Goal: Task Accomplishment & Management: Manage account settings

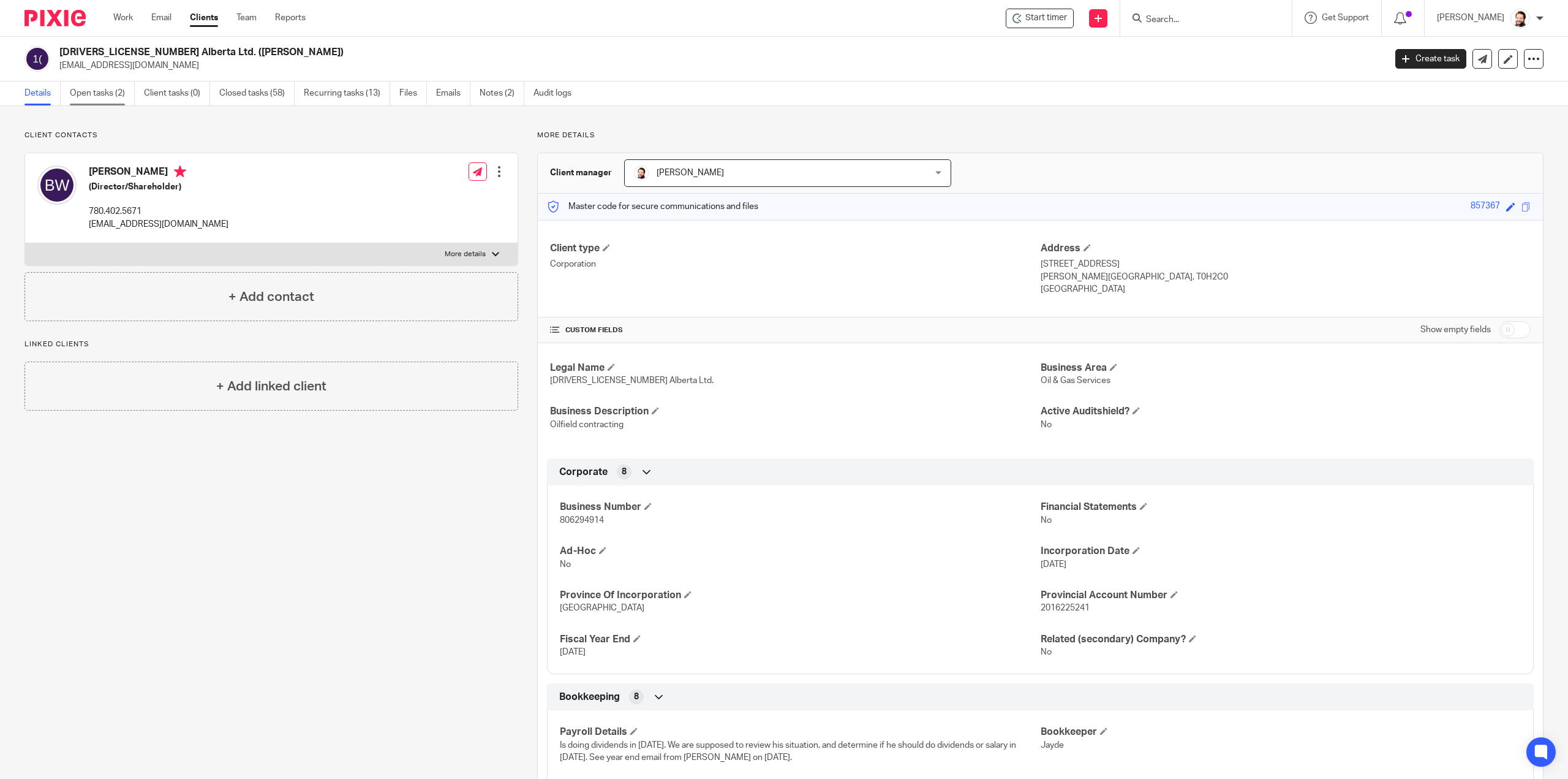
click at [111, 98] on link "Open tasks (2)" at bounding box center [102, 93] width 65 height 24
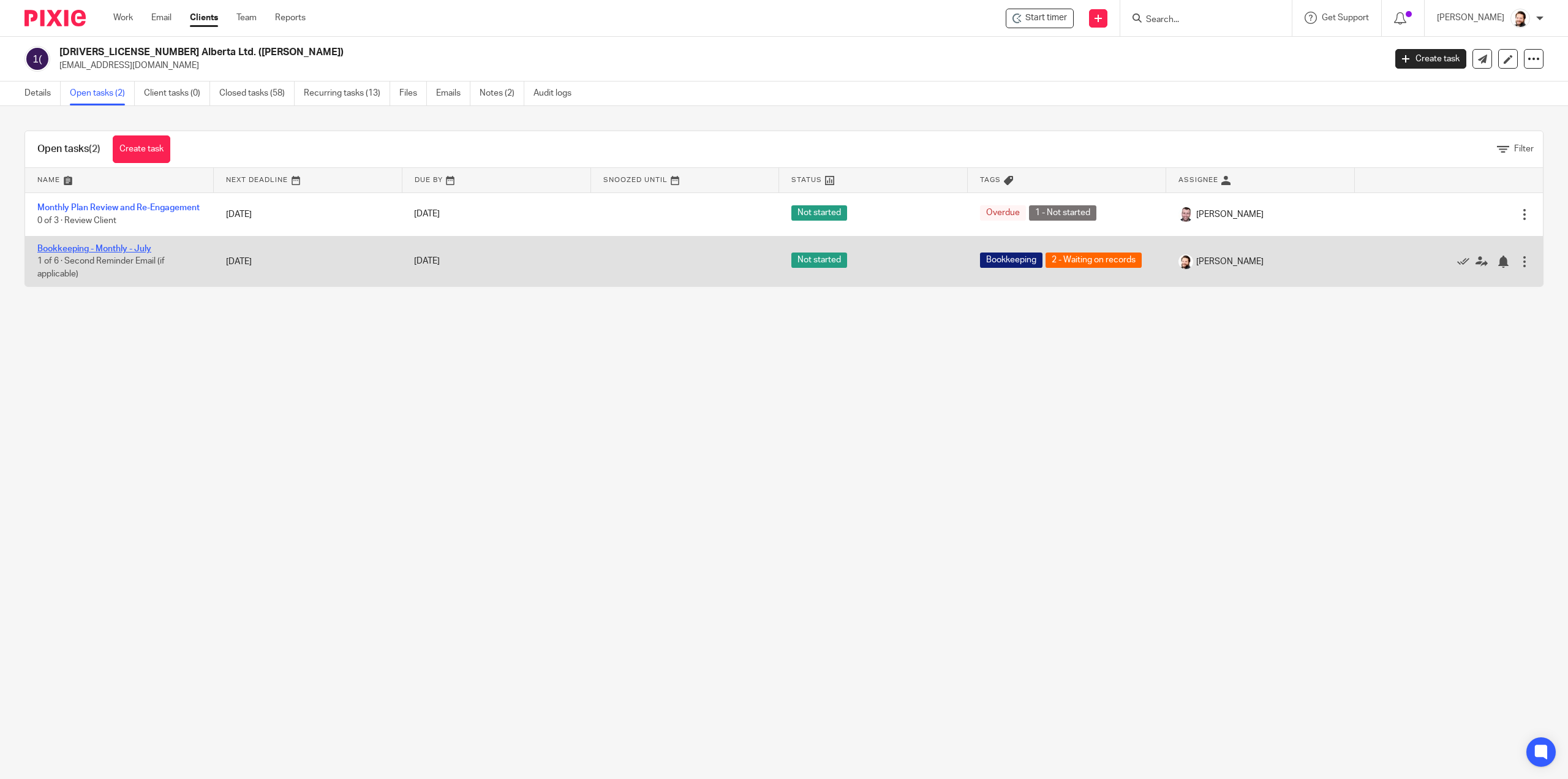
click at [58, 253] on link "Bookkeeping - Monthly - July" at bounding box center [94, 248] width 114 height 8
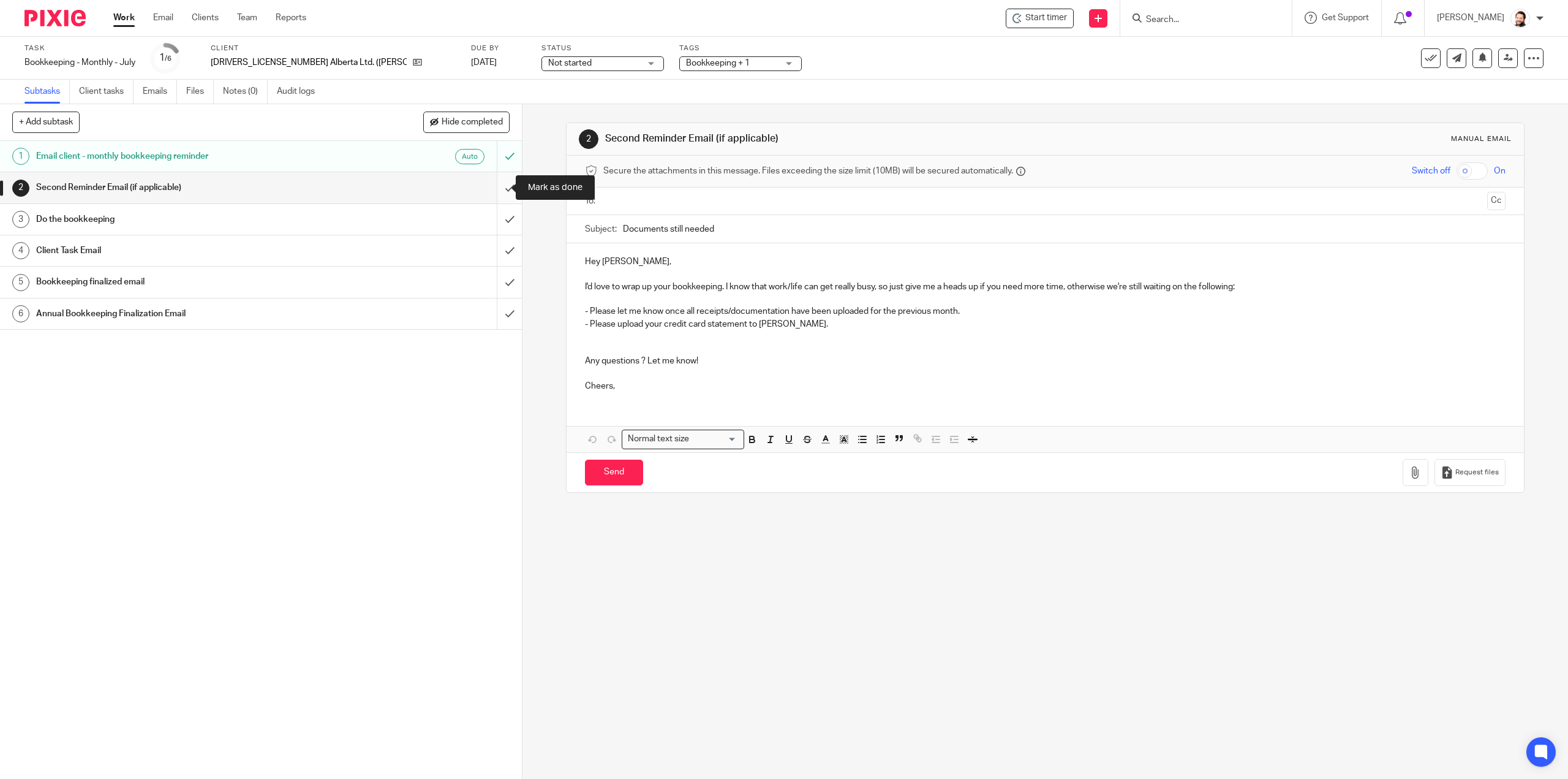
click at [504, 191] on input "submit" at bounding box center [261, 188] width 522 height 31
click at [679, 61] on div "Bookkeeping + 1" at bounding box center [740, 64] width 123 height 15
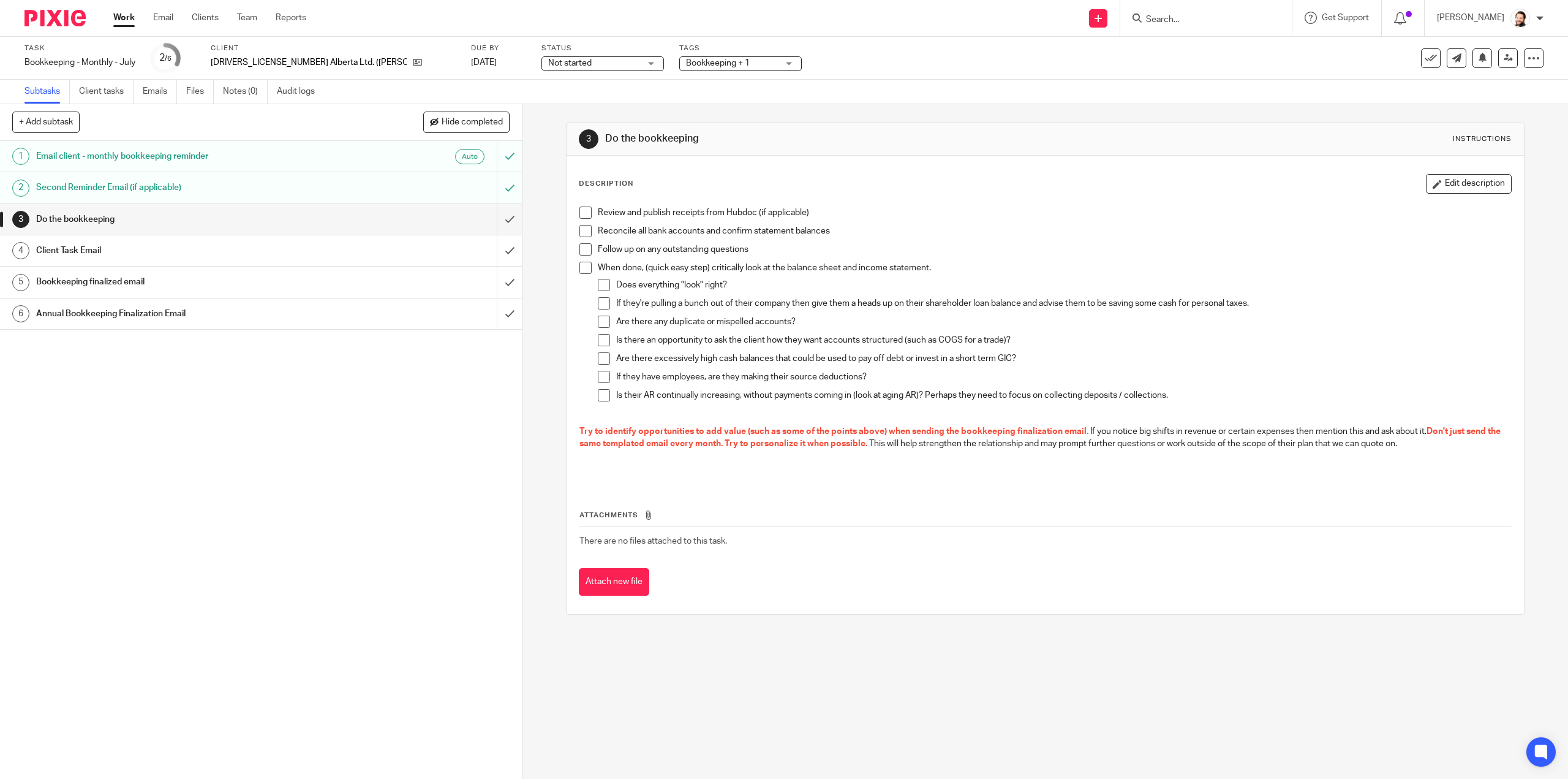
click at [686, 63] on span "Bookkeeping + 1" at bounding box center [732, 64] width 92 height 13
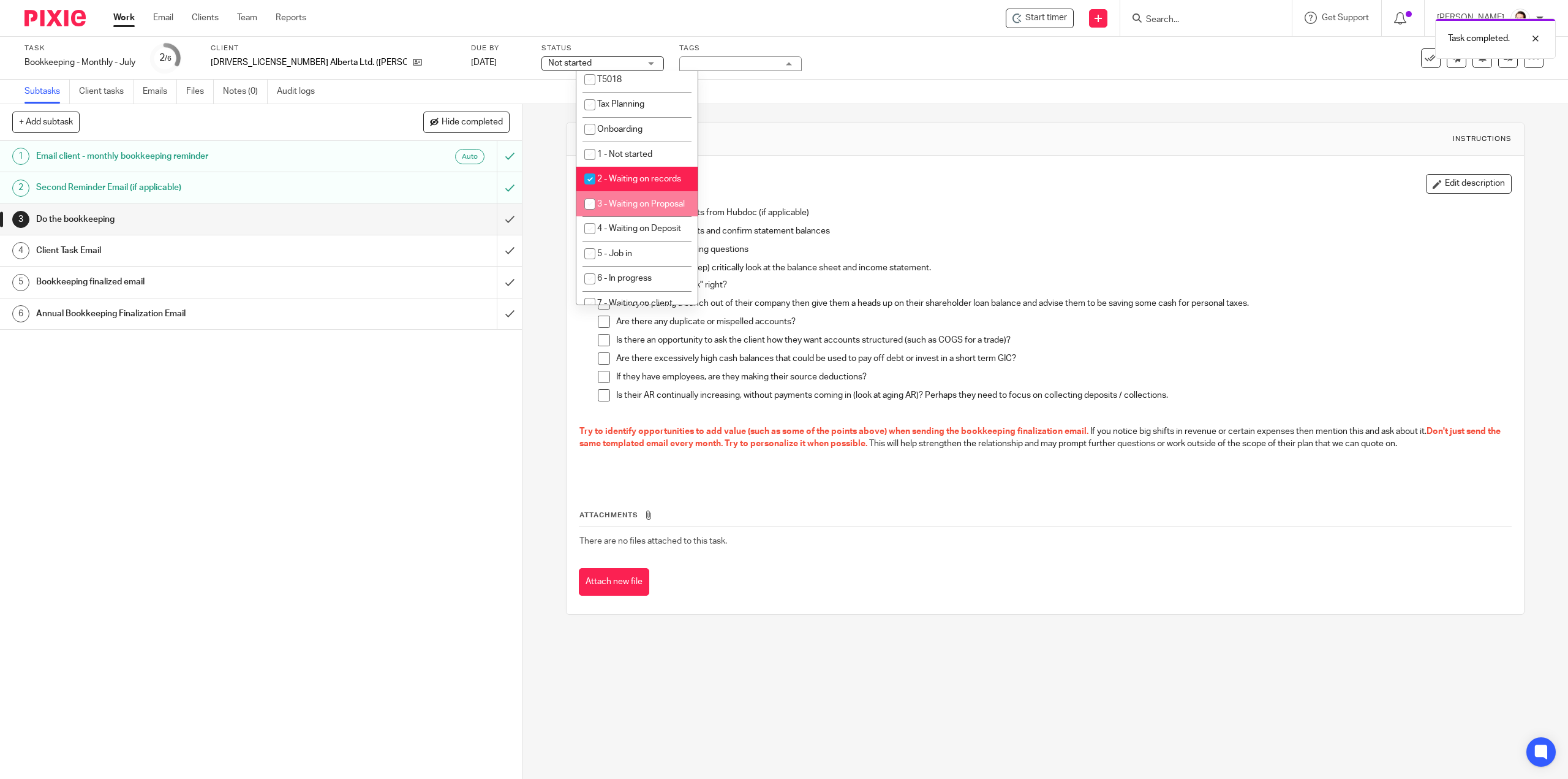
scroll to position [307, 0]
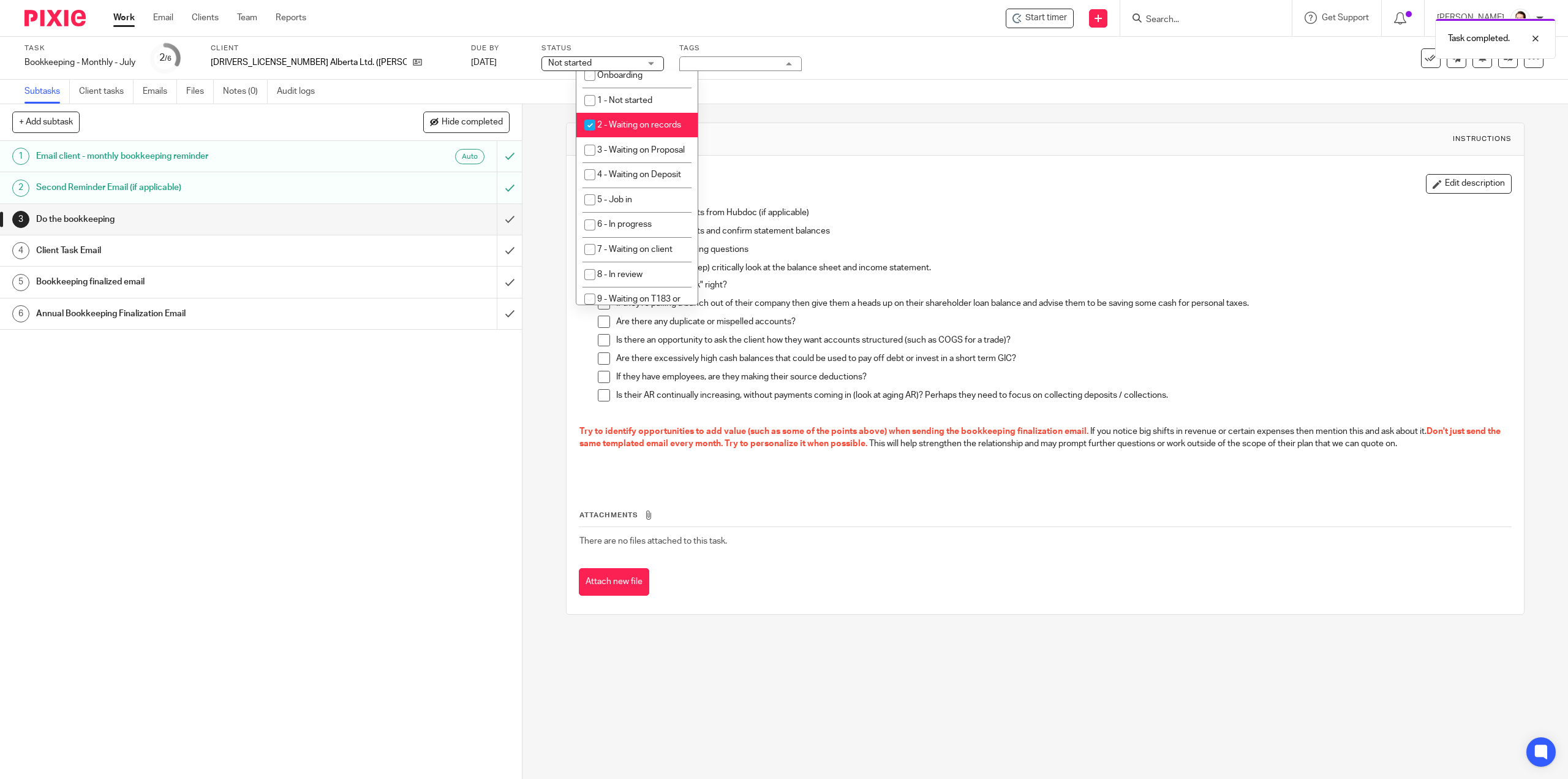
click at [625, 137] on li "2 - Waiting on records" at bounding box center [637, 125] width 121 height 25
checkbox input "false"
click at [634, 229] on span "6 - In progress" at bounding box center [624, 224] width 55 height 8
checkbox input "true"
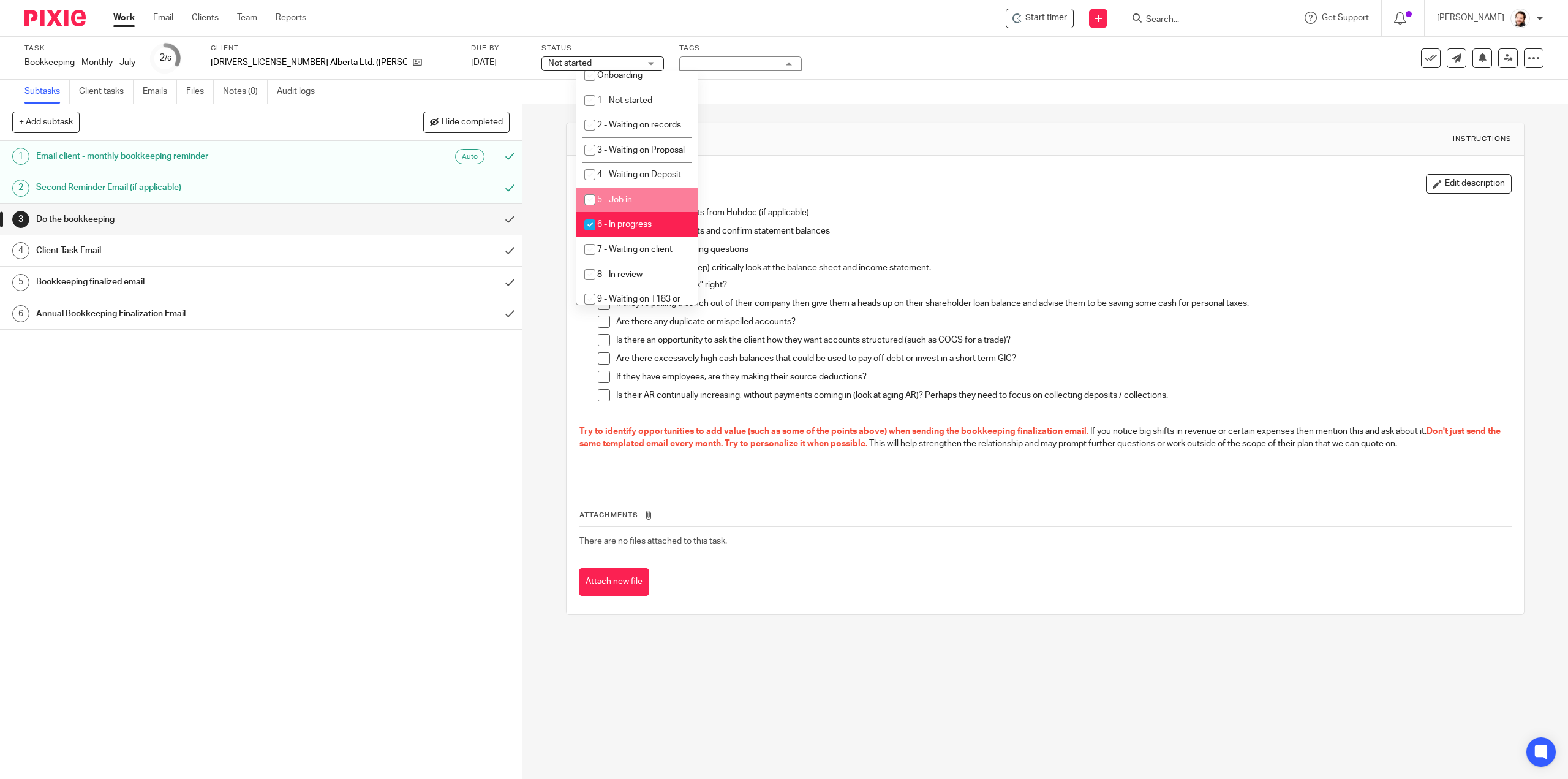
click at [905, 190] on div "Description Edit description" at bounding box center [1045, 184] width 932 height 20
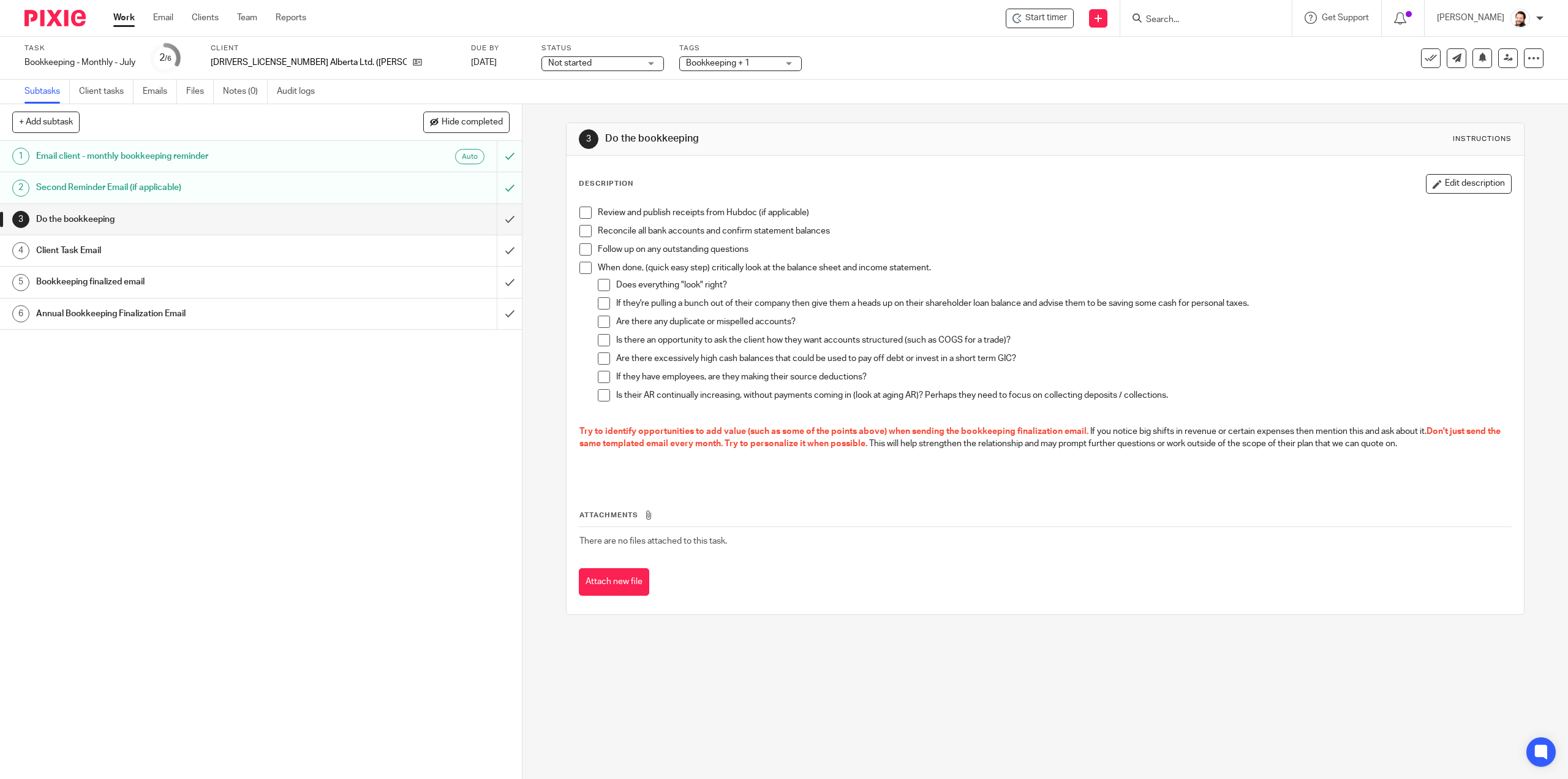
drag, startPoint x: 576, startPoint y: 213, endPoint x: 565, endPoint y: 233, distance: 22.8
click at [580, 213] on span at bounding box center [585, 212] width 12 height 12
click at [587, 226] on span at bounding box center [585, 231] width 12 height 12
click at [580, 243] on span at bounding box center [585, 249] width 12 height 12
click at [586, 260] on li "Follow up on any outstanding questions" at bounding box center [1045, 252] width 931 height 19
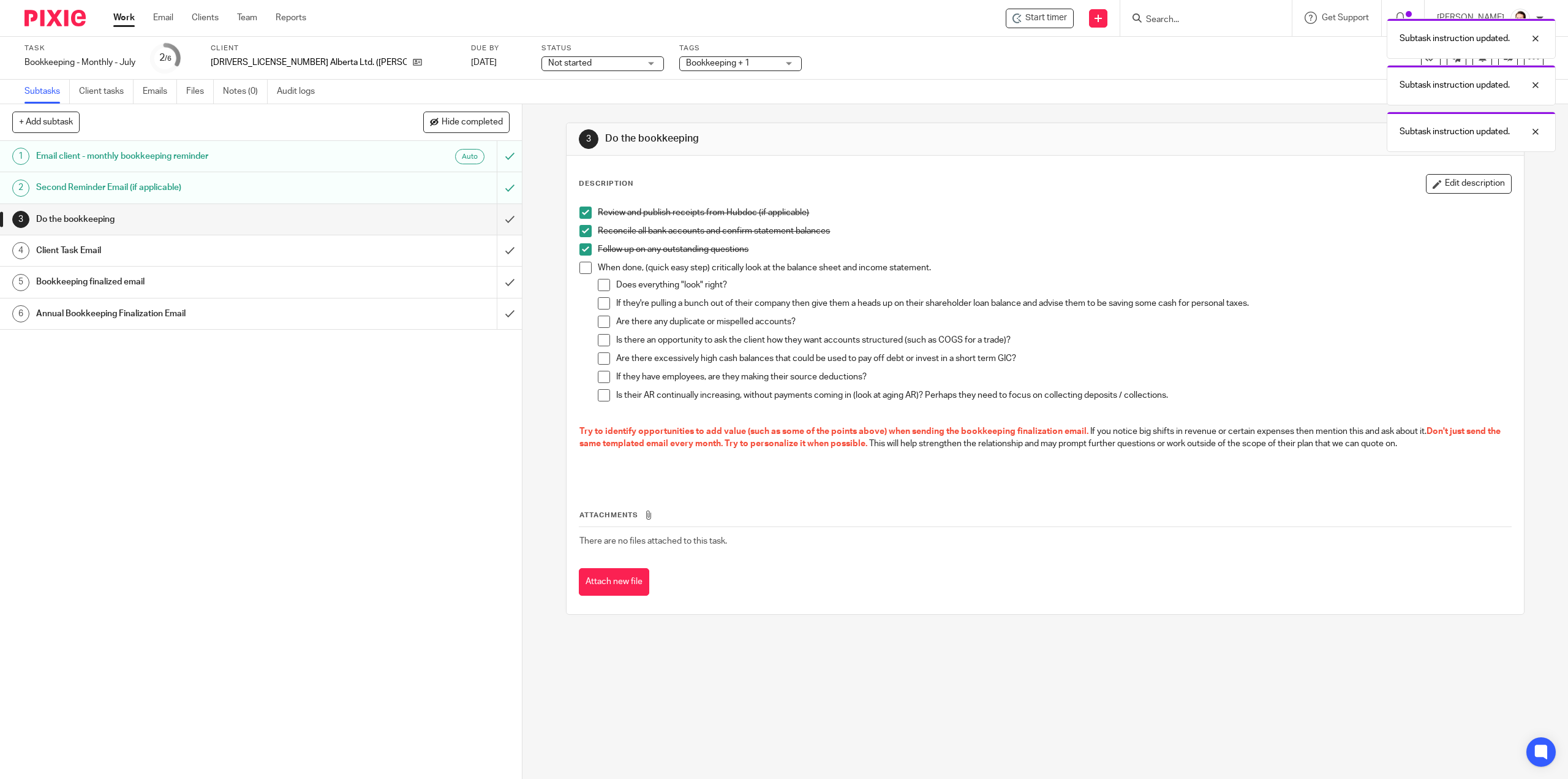
click at [582, 265] on span at bounding box center [585, 267] width 12 height 12
click at [600, 284] on span at bounding box center [603, 285] width 12 height 12
click at [607, 298] on li "If they're pulling a bunch out of their company then give them a heads up on th…" at bounding box center [1054, 306] width 913 height 19
click at [603, 305] on span at bounding box center [603, 303] width 12 height 12
click at [604, 323] on span at bounding box center [603, 321] width 12 height 12
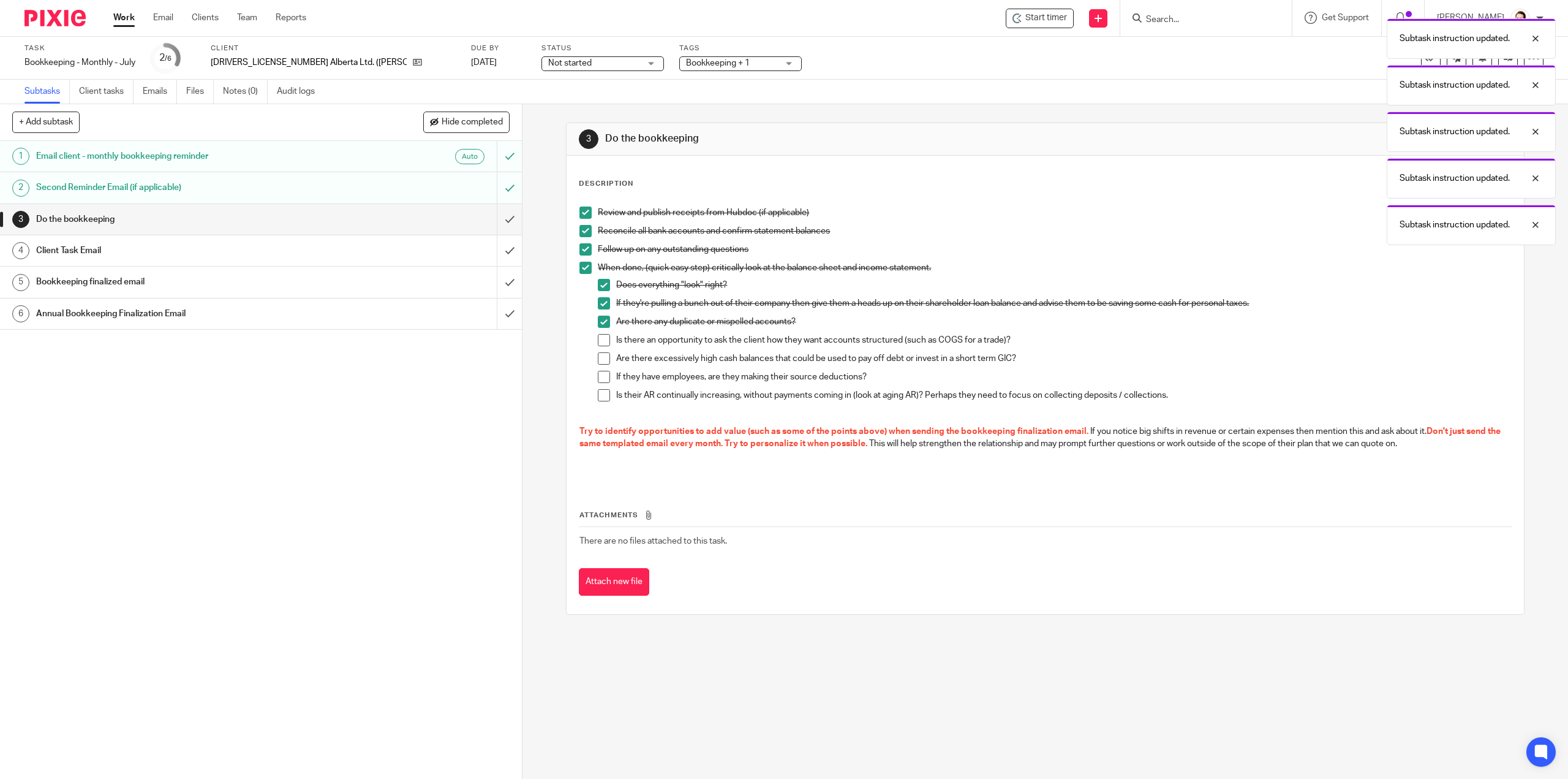
click at [598, 344] on span at bounding box center [603, 340] width 12 height 12
click at [598, 364] on li "Are there excessively high cash balances that could be used to pay off debt or …" at bounding box center [1054, 361] width 913 height 19
click at [599, 359] on span at bounding box center [603, 358] width 12 height 12
click at [600, 368] on li "Are there excessively high cash balances that could be used to pay off debt or …" at bounding box center [1054, 361] width 913 height 19
click at [600, 377] on span at bounding box center [603, 377] width 12 height 12
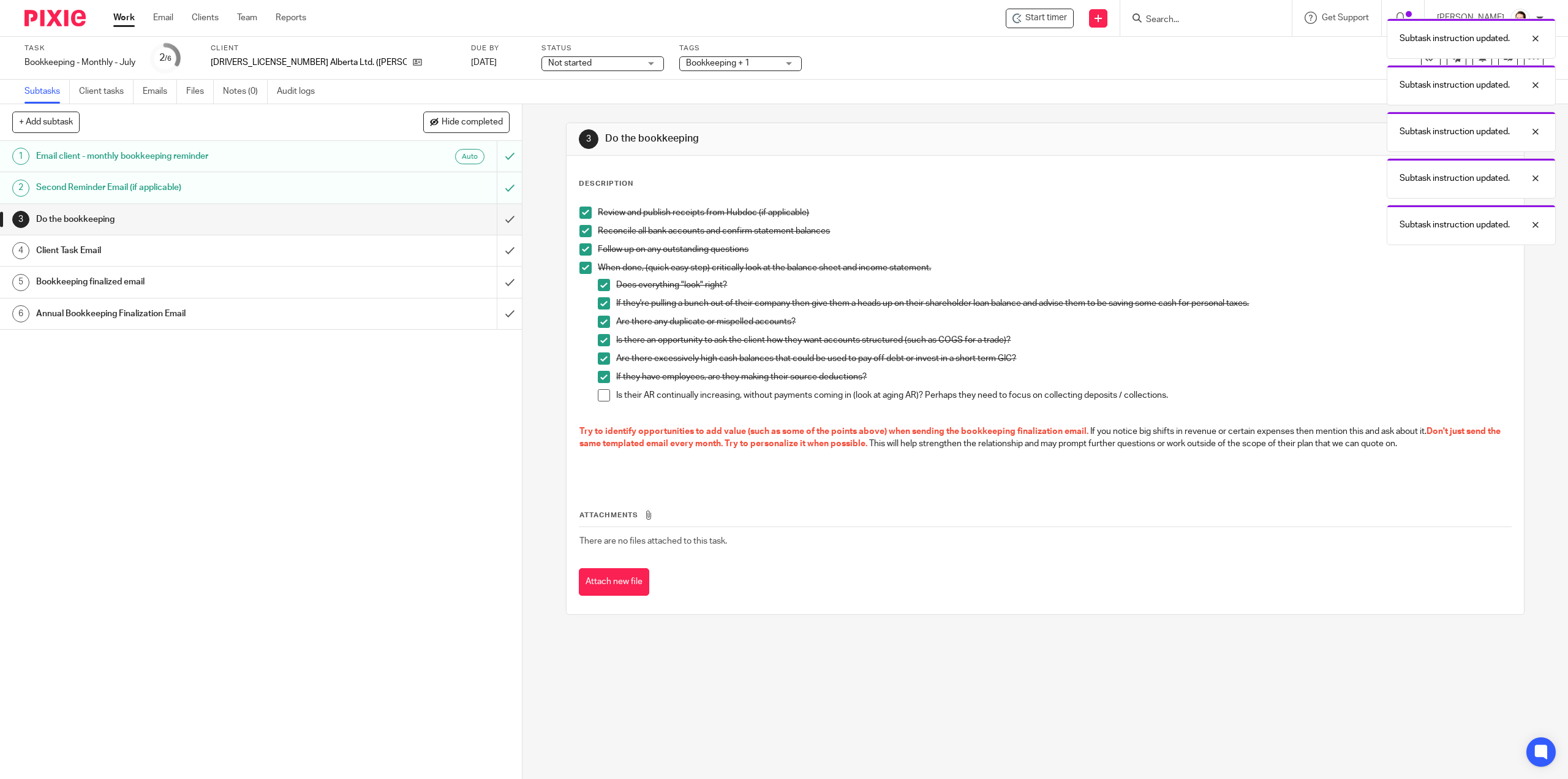
click at [598, 397] on span at bounding box center [603, 395] width 12 height 12
click at [504, 220] on input "submit" at bounding box center [261, 219] width 522 height 31
click at [501, 238] on input "submit" at bounding box center [261, 251] width 522 height 31
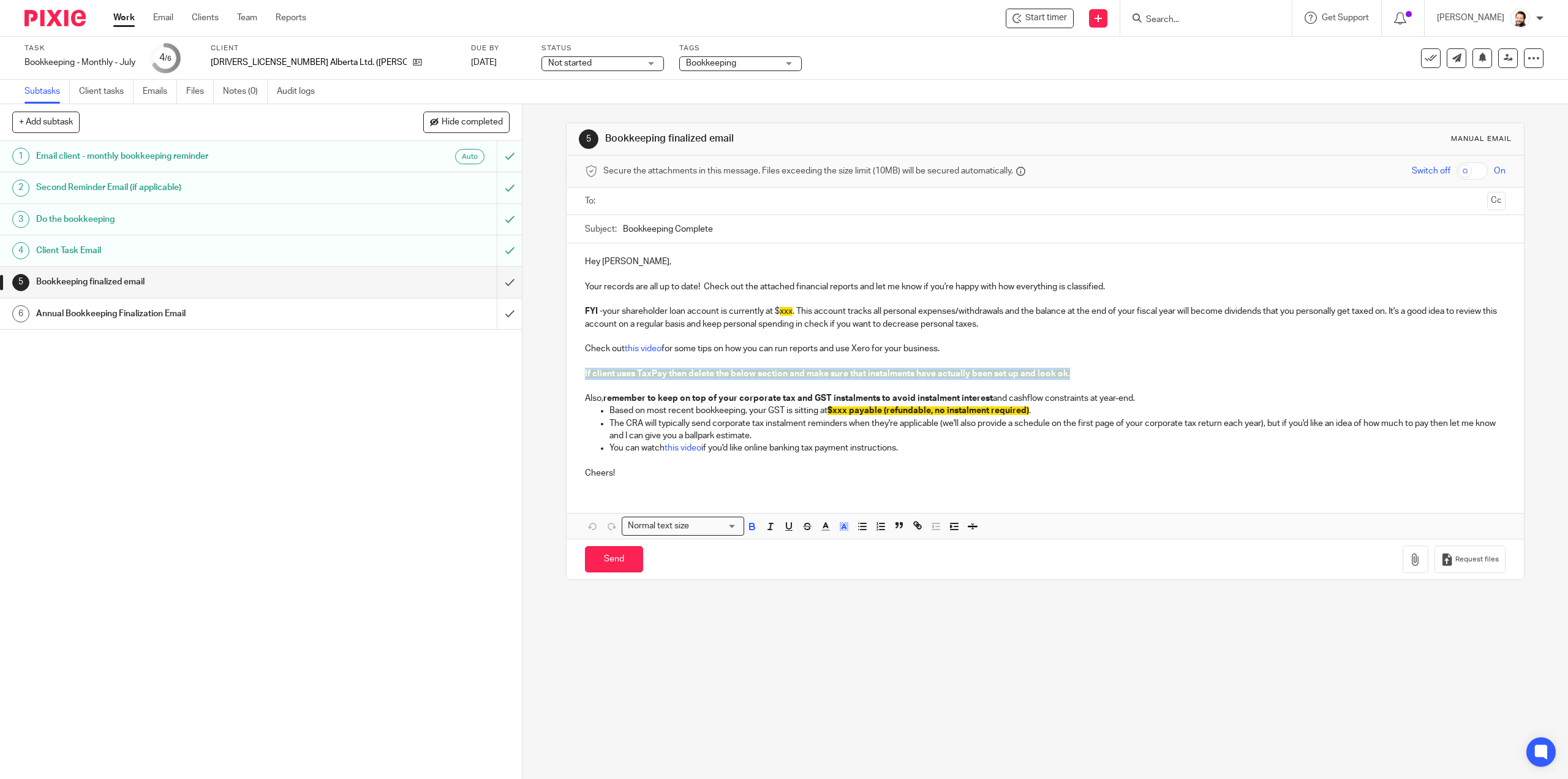
drag, startPoint x: 1089, startPoint y: 371, endPoint x: 569, endPoint y: 369, distance: 520.0
click at [569, 369] on div "Hey [PERSON_NAME], Your records are all up to date! Check out the attached fina…" at bounding box center [1045, 365] width 957 height 245
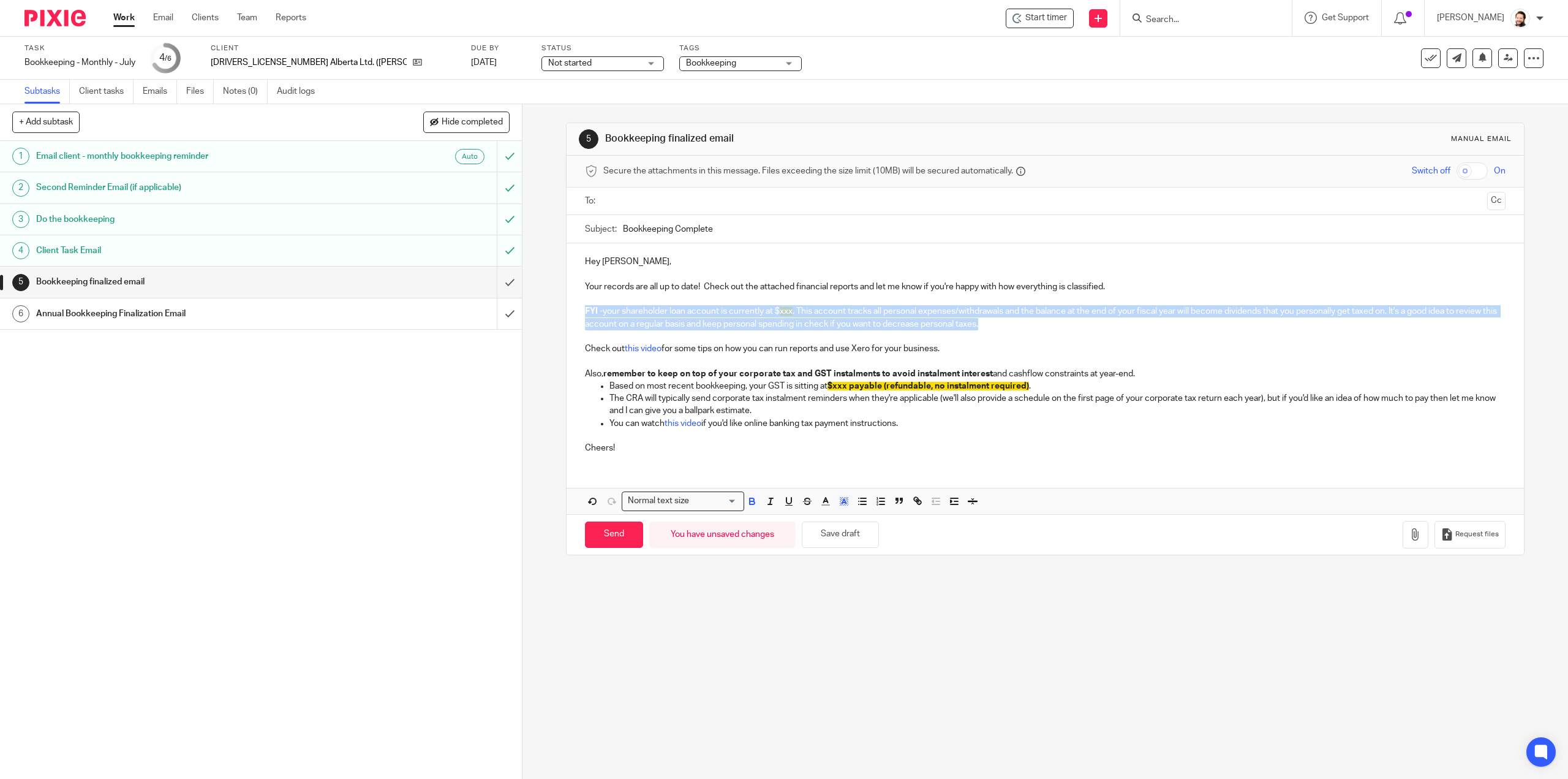
drag, startPoint x: 1038, startPoint y: 325, endPoint x: 561, endPoint y: 308, distance: 477.3
click at [561, 308] on div "5 Bookkeeping finalized email Manual email Secure the attachments in this messa…" at bounding box center [1045, 441] width 1046 height 674
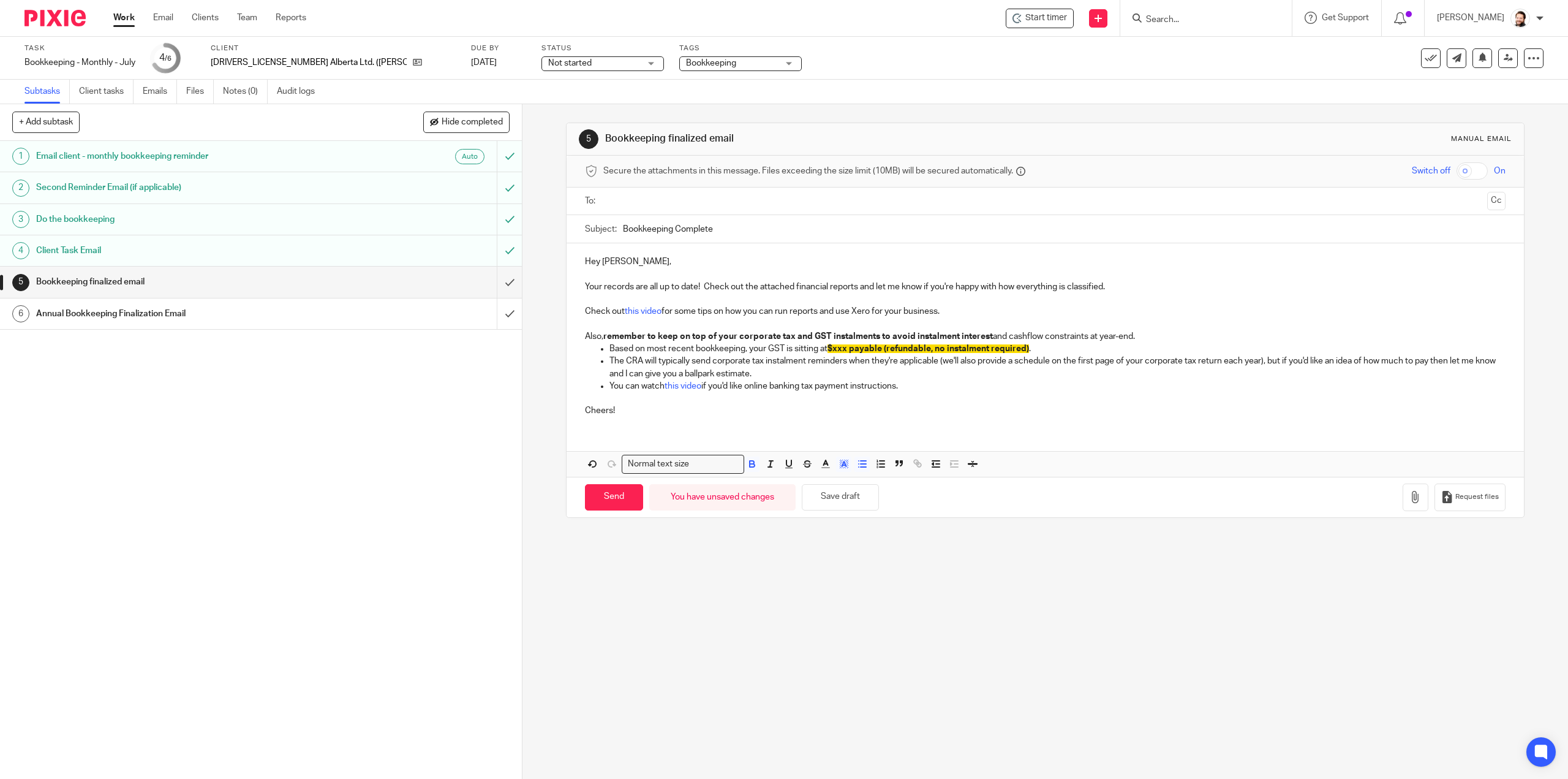
click at [836, 346] on span "$xxx payable (refundable, no instalment required)" at bounding box center [929, 348] width 202 height 8
click at [842, 466] on icon "button" at bounding box center [844, 463] width 11 height 11
click at [812, 481] on li "color:#FFFFFF" at bounding box center [817, 480] width 9 height 9
click at [623, 226] on input "Bookkeeping Complete" at bounding box center [1064, 229] width 882 height 28
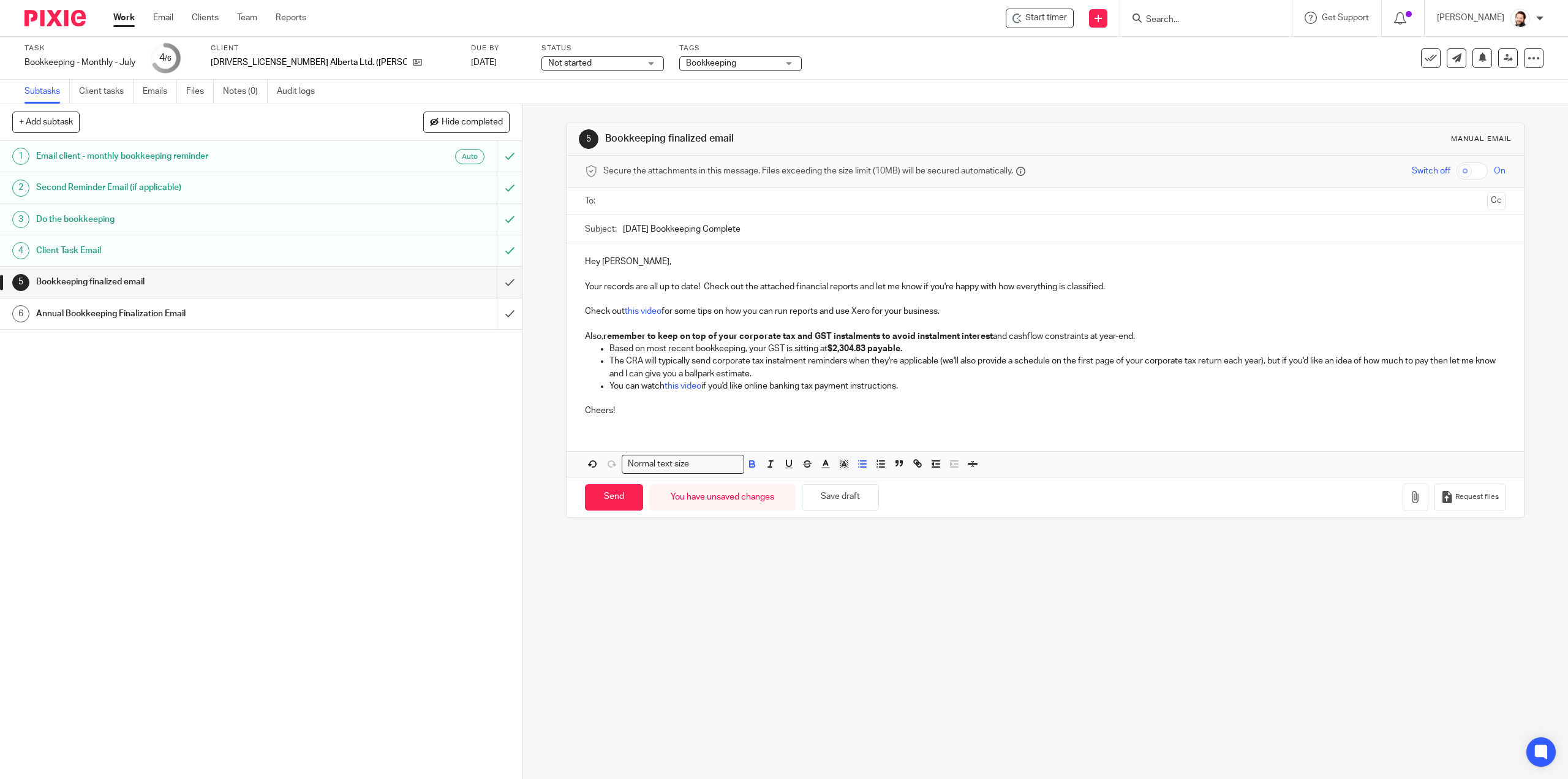
type input "Jul Bookkeeping Complete"
click at [623, 203] on input "text" at bounding box center [1045, 201] width 874 height 14
drag, startPoint x: 758, startPoint y: 771, endPoint x: 1126, endPoint y: 719, distance: 371.7
click at [1126, 719] on div "5 Bookkeeping finalized email Manual email Secure the attachments in this messa…" at bounding box center [1045, 441] width 1046 height 674
drag, startPoint x: 1126, startPoint y: 719, endPoint x: 913, endPoint y: 755, distance: 216.0
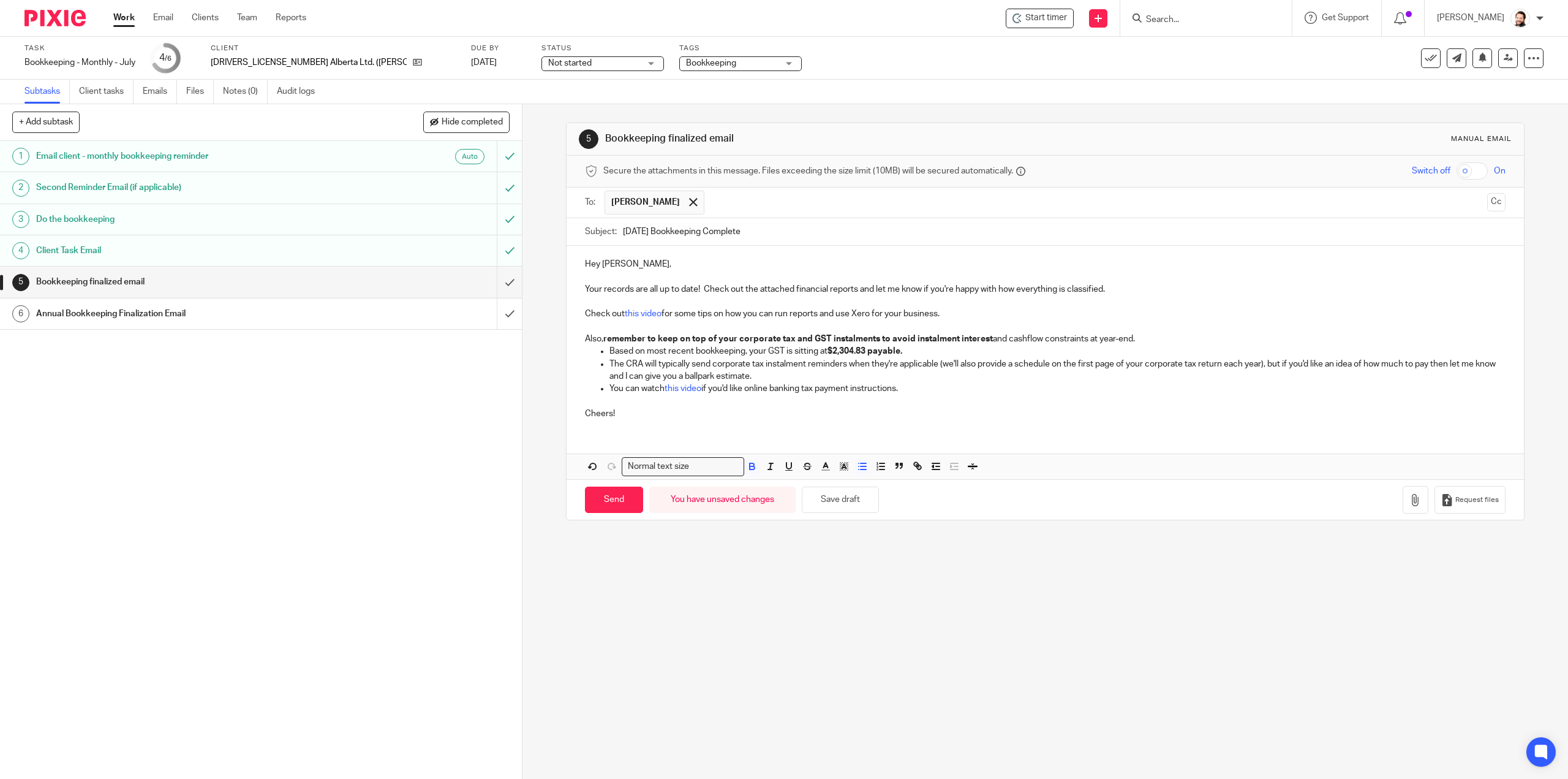
click at [913, 755] on div "5 Bookkeeping finalized email Manual email Secure the attachments in this messa…" at bounding box center [1045, 441] width 1046 height 674
click at [1403, 498] on button "button" at bounding box center [1416, 499] width 26 height 28
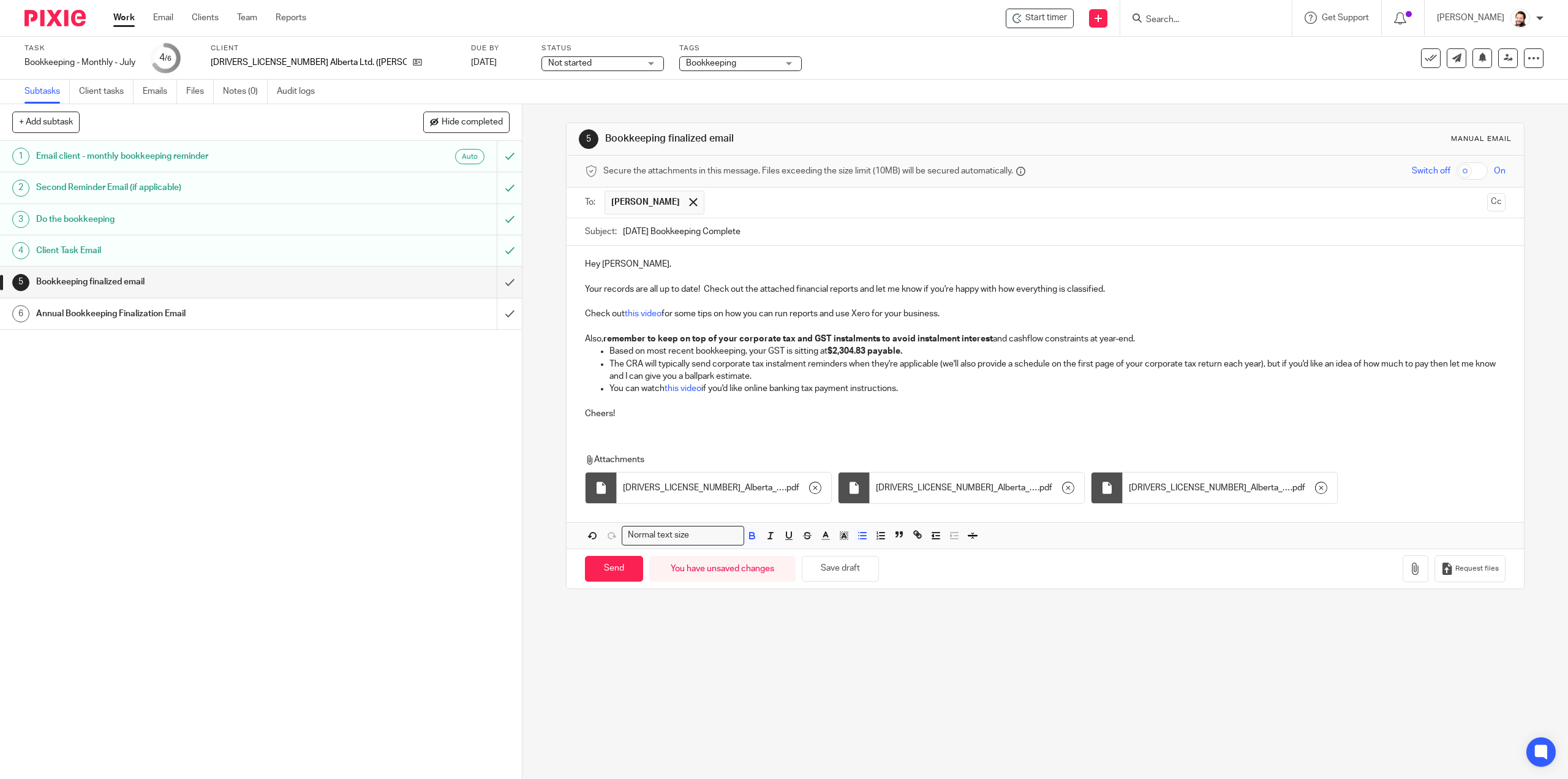
drag, startPoint x: 1160, startPoint y: 621, endPoint x: 1167, endPoint y: 618, distance: 7.6
click at [1162, 619] on div "5 Bookkeeping finalized email Manual email Secure the attachments in this messa…" at bounding box center [1045, 441] width 1046 height 674
click at [604, 568] on input "Send" at bounding box center [614, 569] width 58 height 26
type input "Sent"
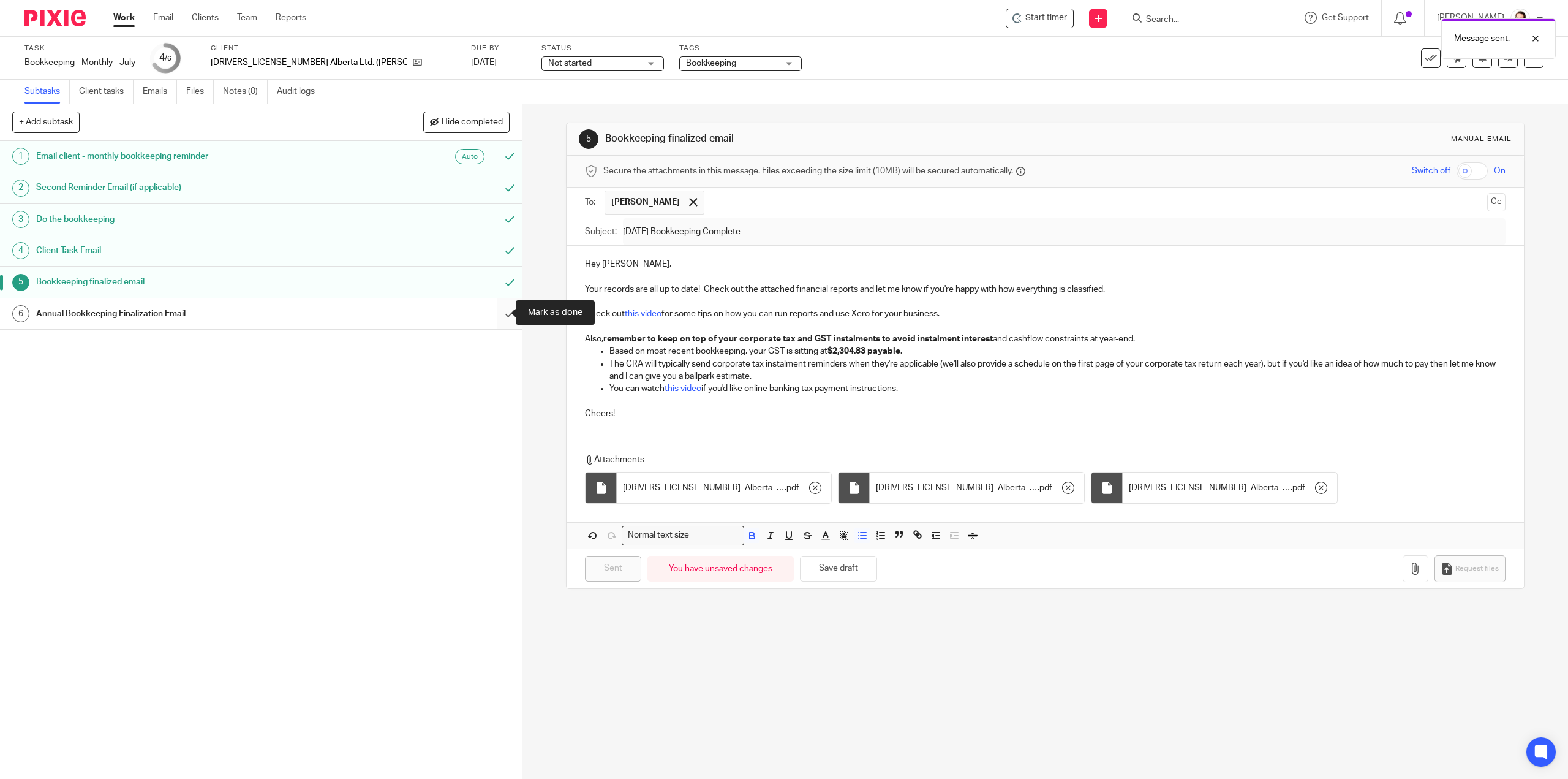
click at [494, 312] on input "submit" at bounding box center [261, 314] width 522 height 31
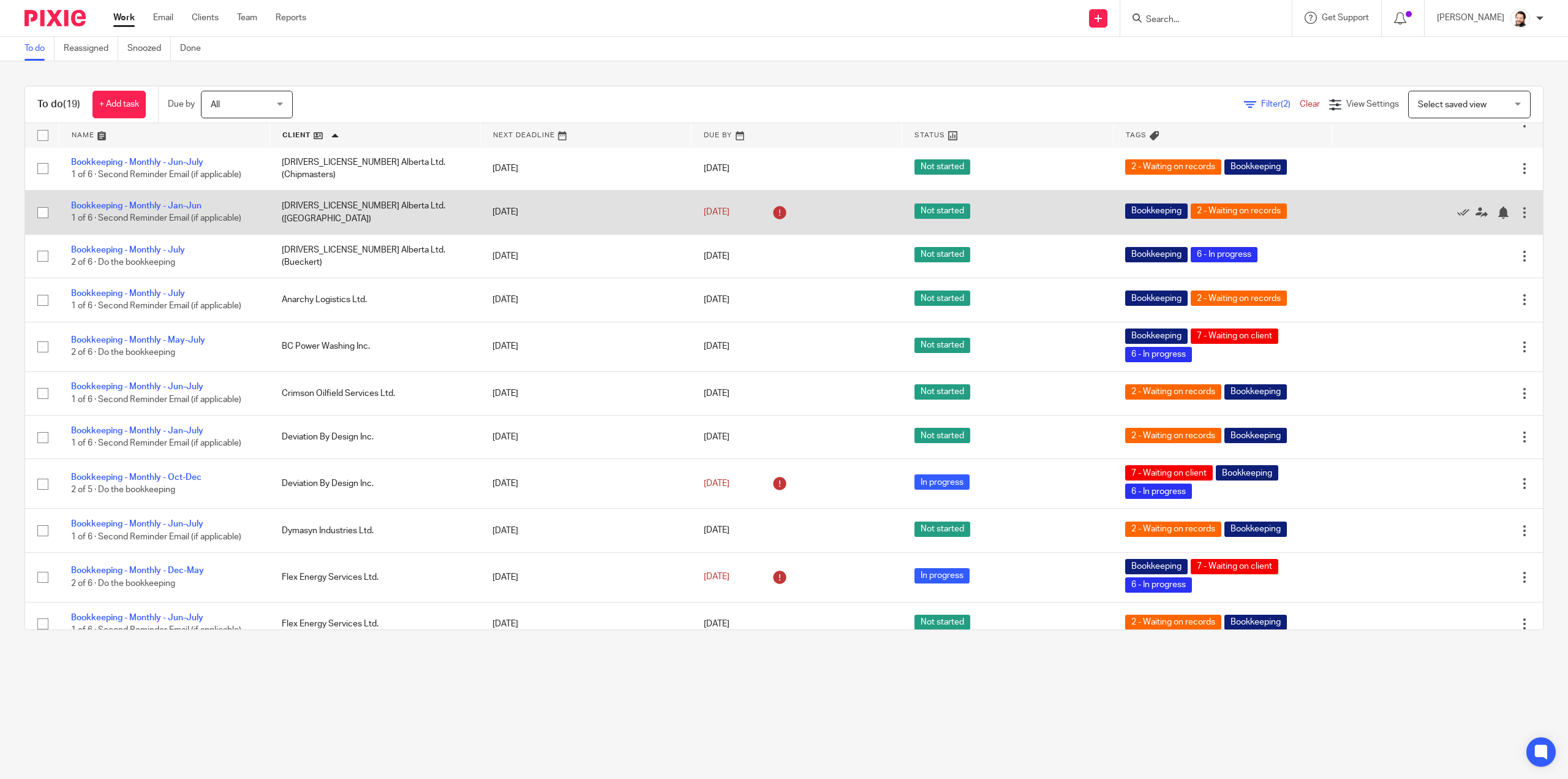
scroll to position [245, 0]
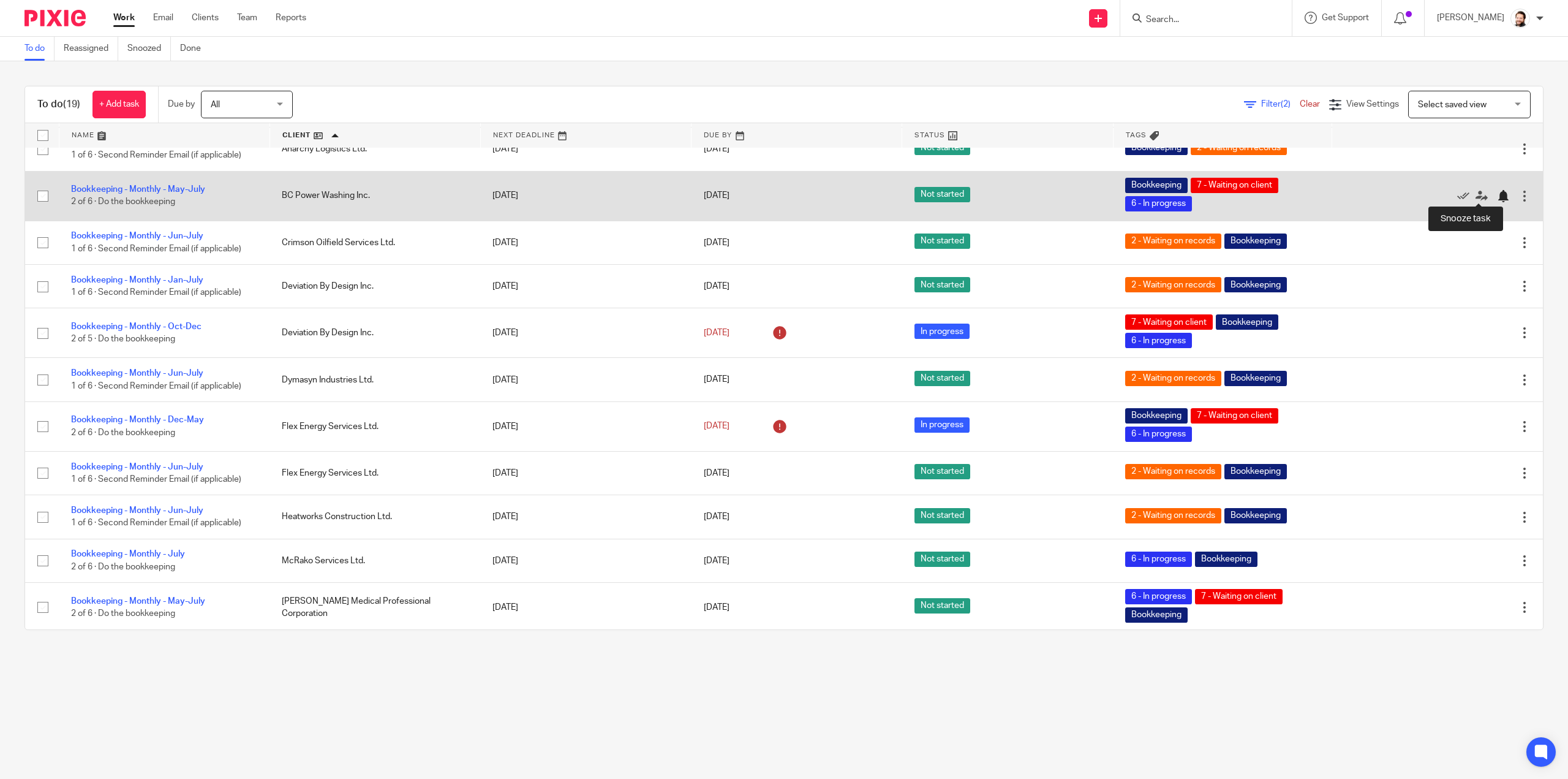
click at [1497, 190] on div at bounding box center [1503, 195] width 12 height 12
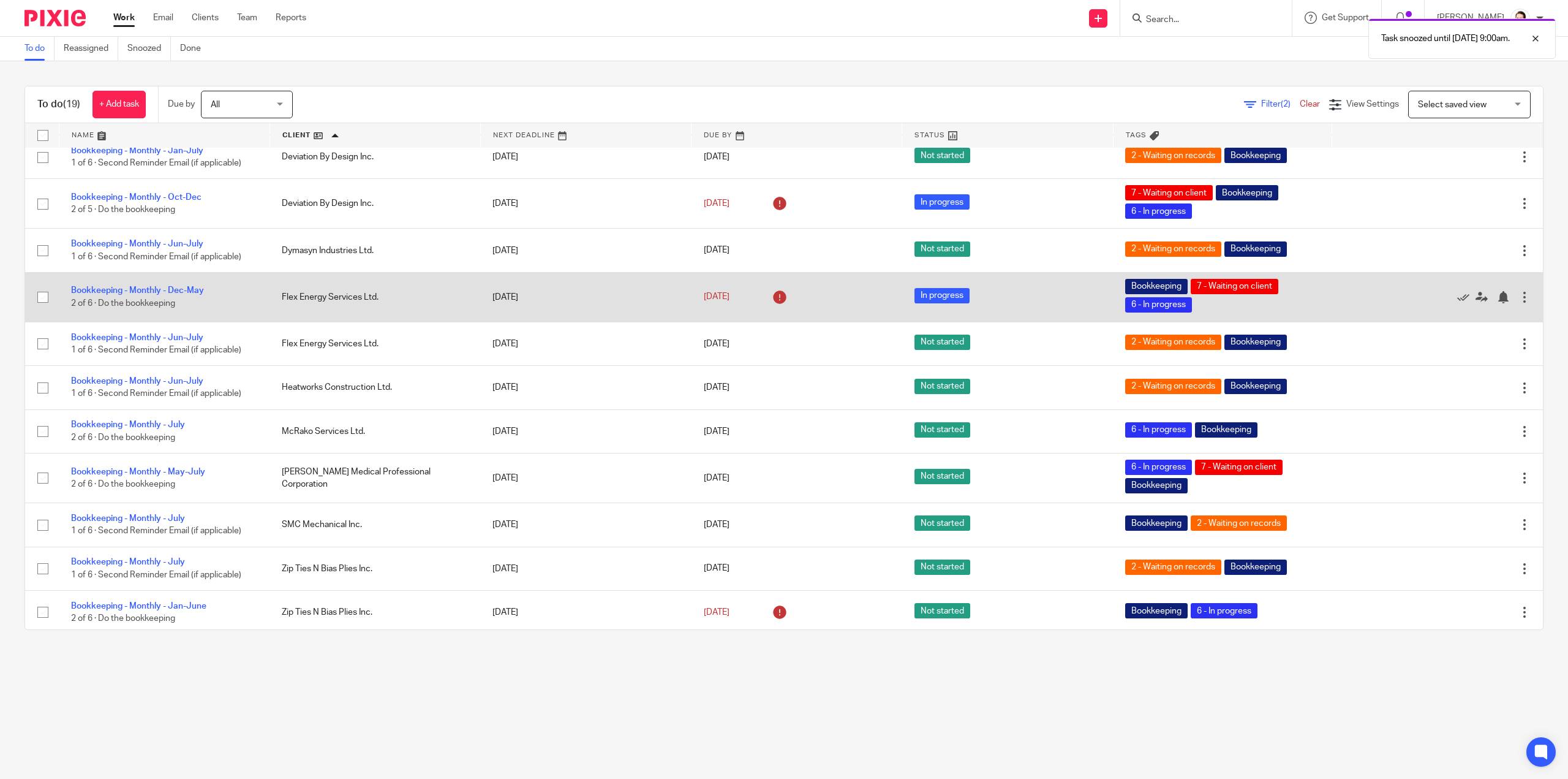
scroll to position [325, 0]
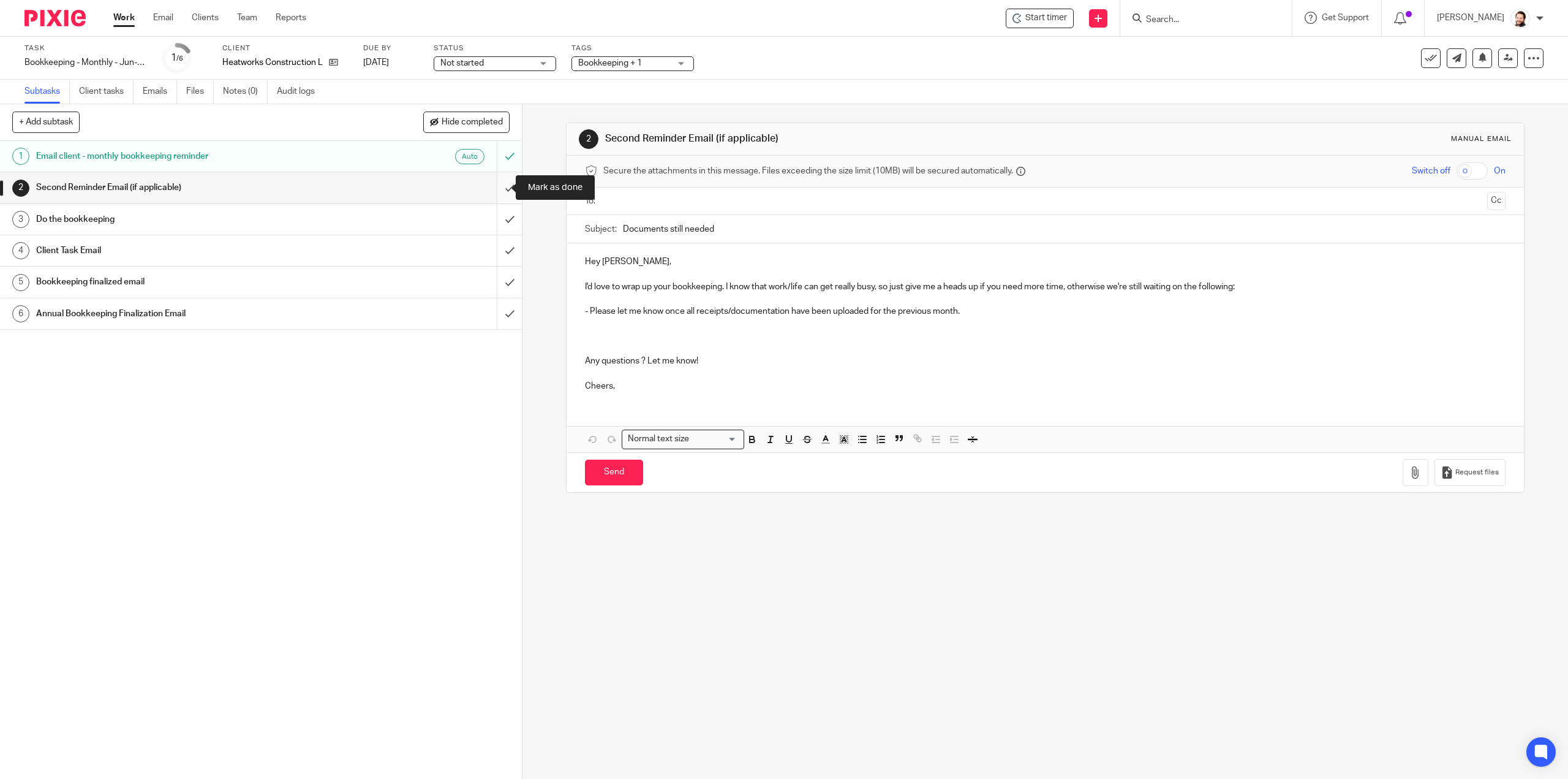
click at [500, 190] on input "submit" at bounding box center [261, 188] width 522 height 31
click at [657, 51] on label "Tags" at bounding box center [632, 48] width 123 height 10
click at [647, 62] on span "Bookkeeping + 1" at bounding box center [624, 64] width 92 height 13
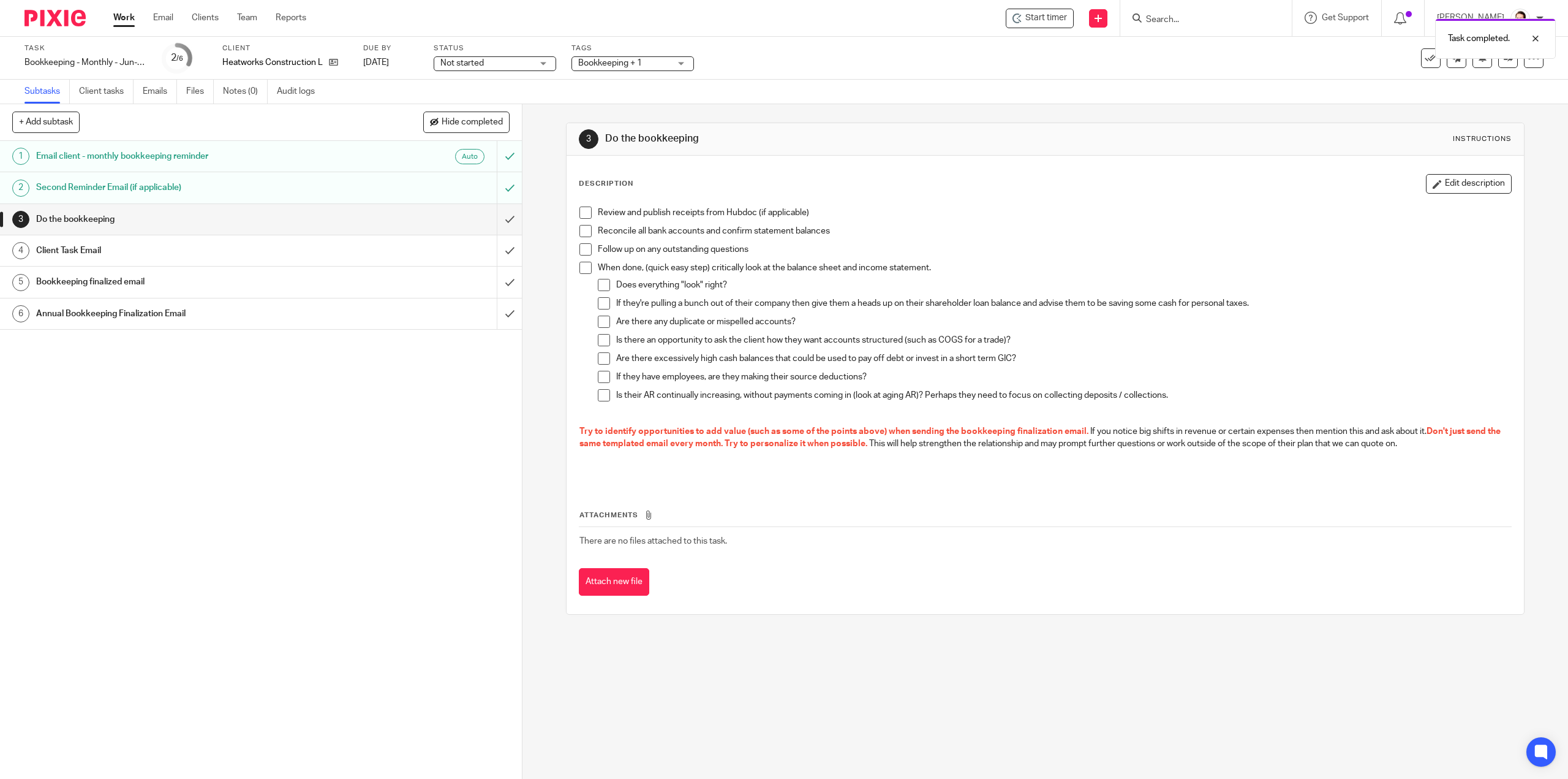
click at [646, 64] on span "Bookkeeping + 1" at bounding box center [624, 64] width 92 height 13
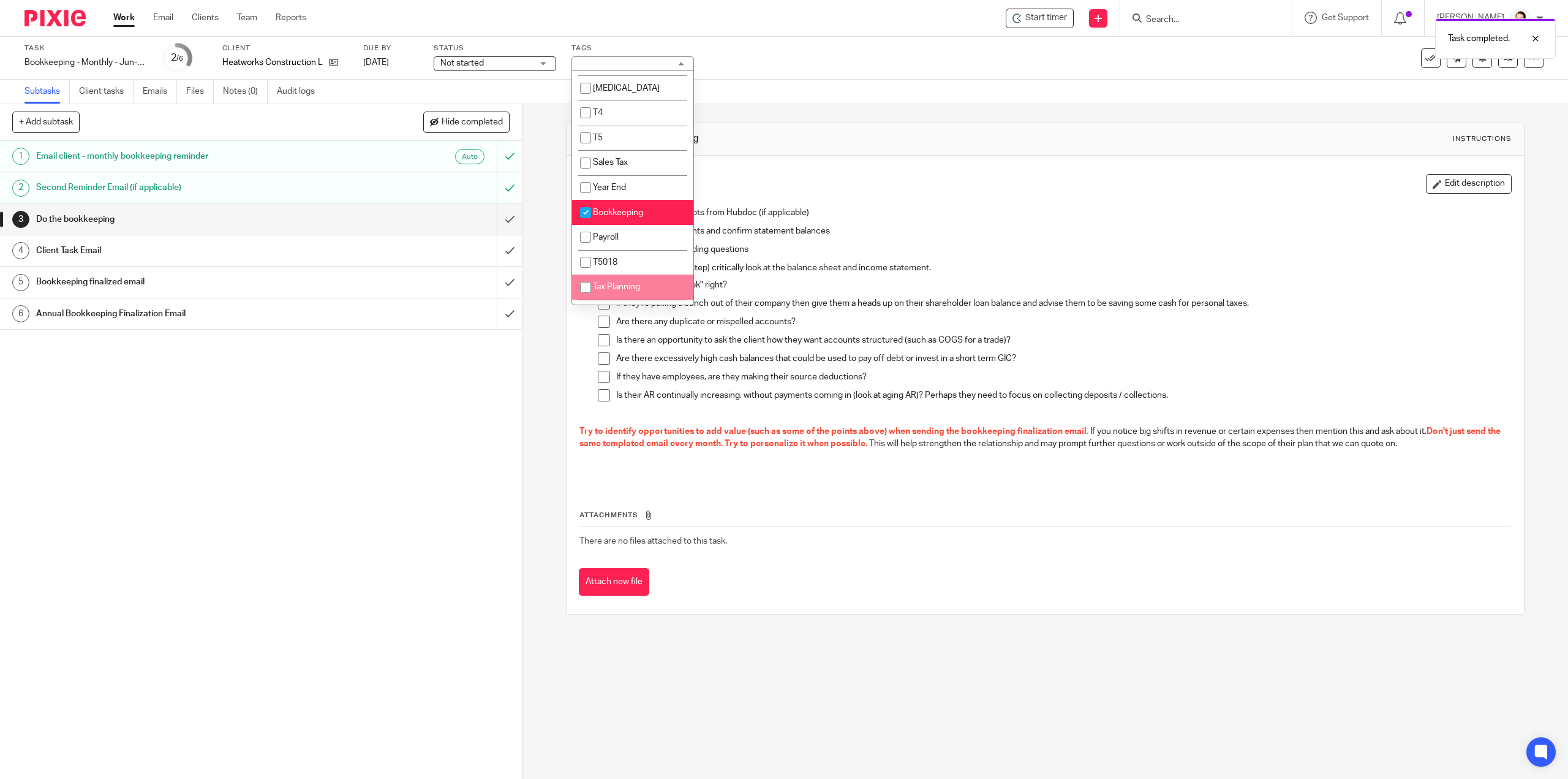
scroll to position [245, 0]
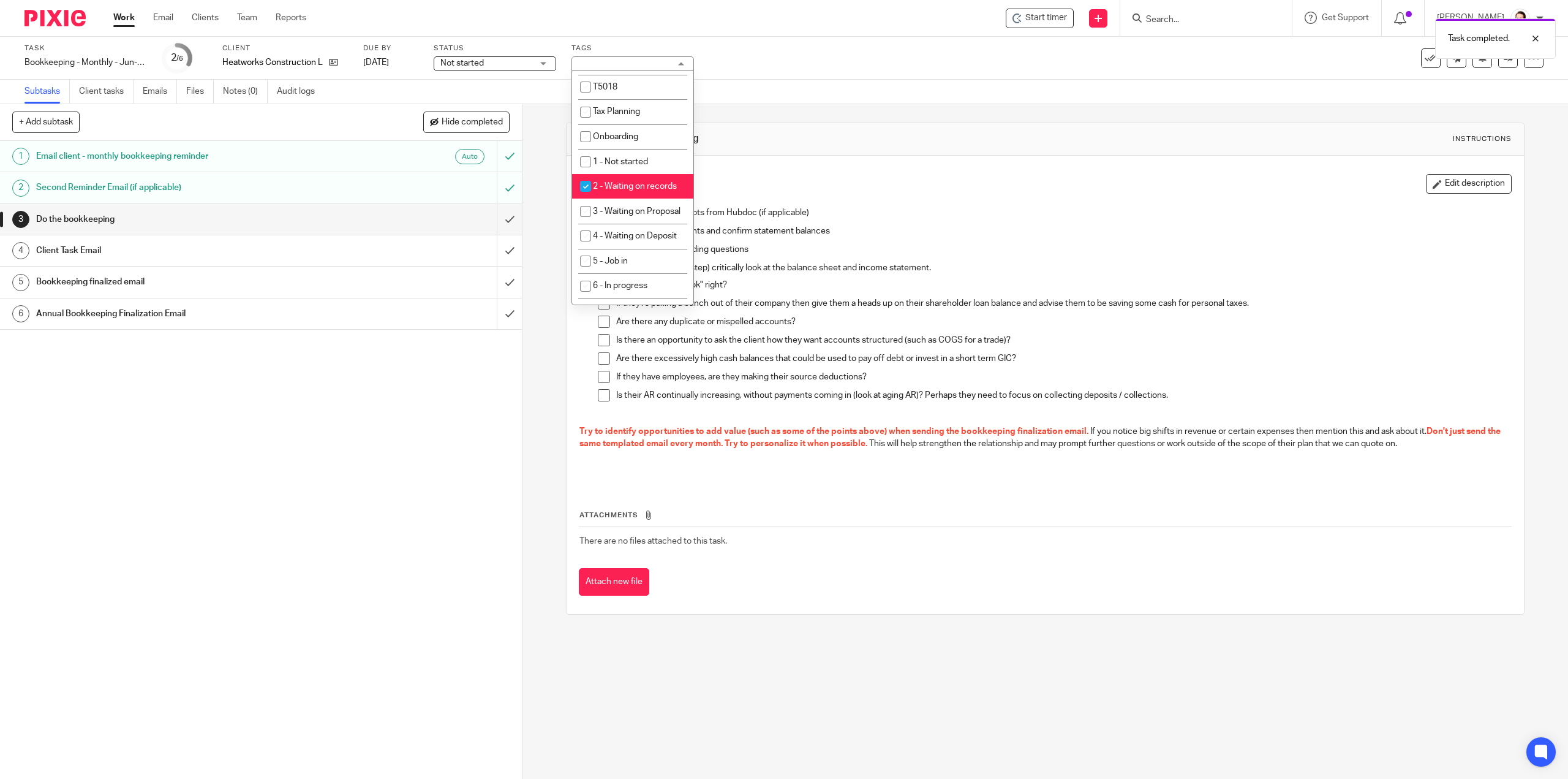
drag, startPoint x: 630, startPoint y: 193, endPoint x: 614, endPoint y: 251, distance: 60.2
click at [630, 193] on li "2 - Waiting on records" at bounding box center [632, 186] width 121 height 25
checkbox input "false"
click at [634, 130] on li "6 - In progress" at bounding box center [632, 117] width 121 height 25
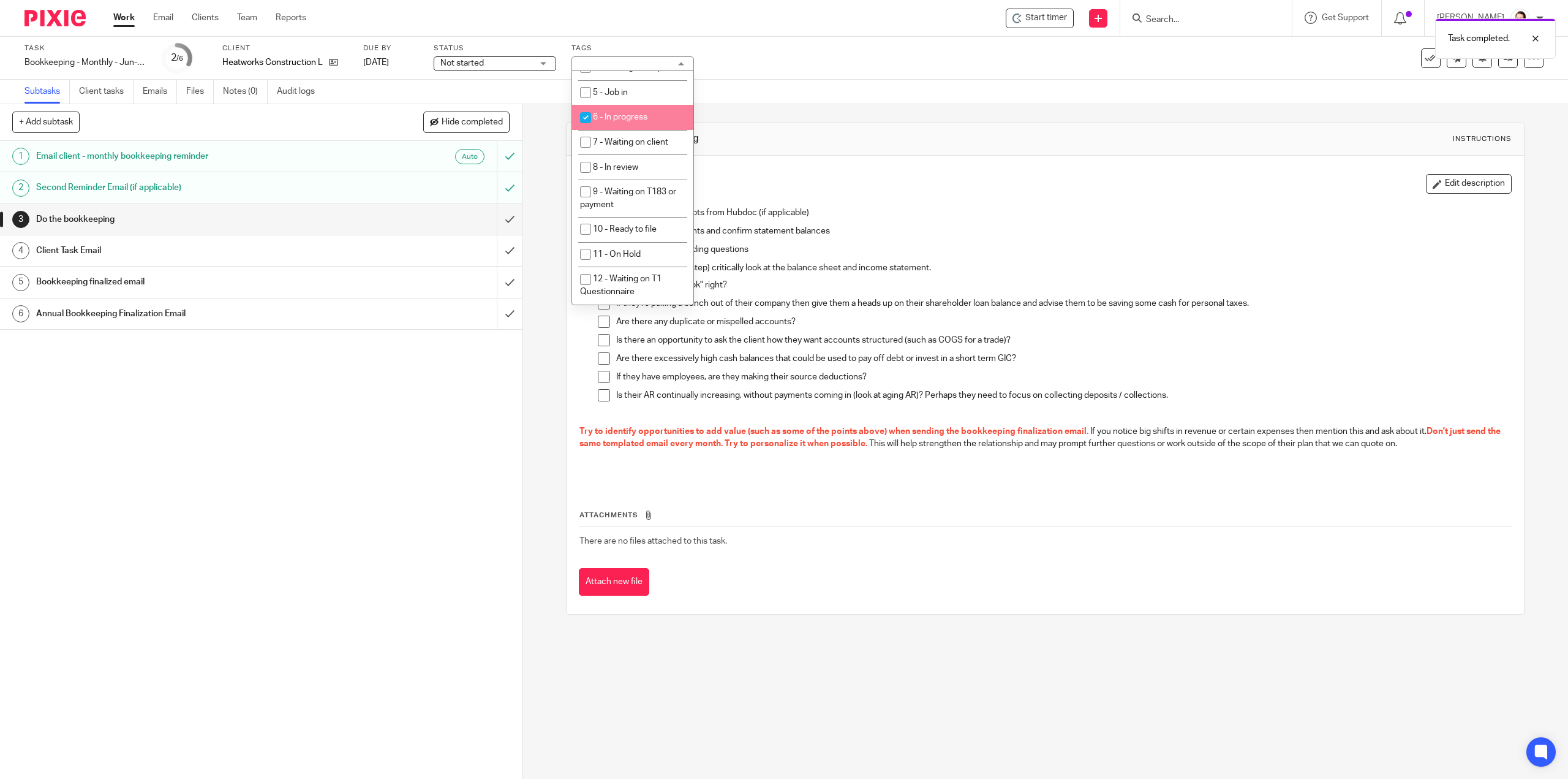
checkbox input "true"
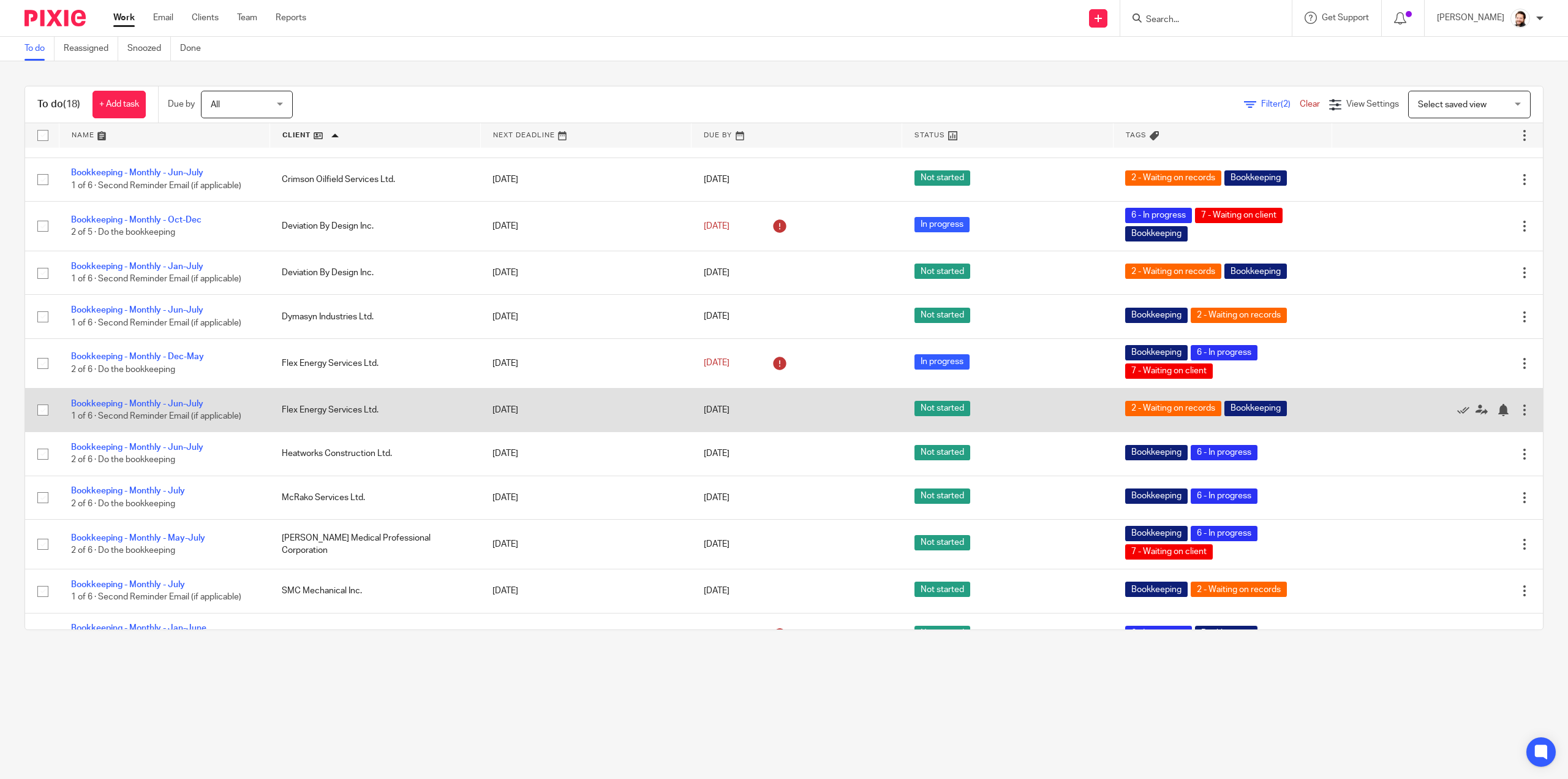
scroll to position [325, 0]
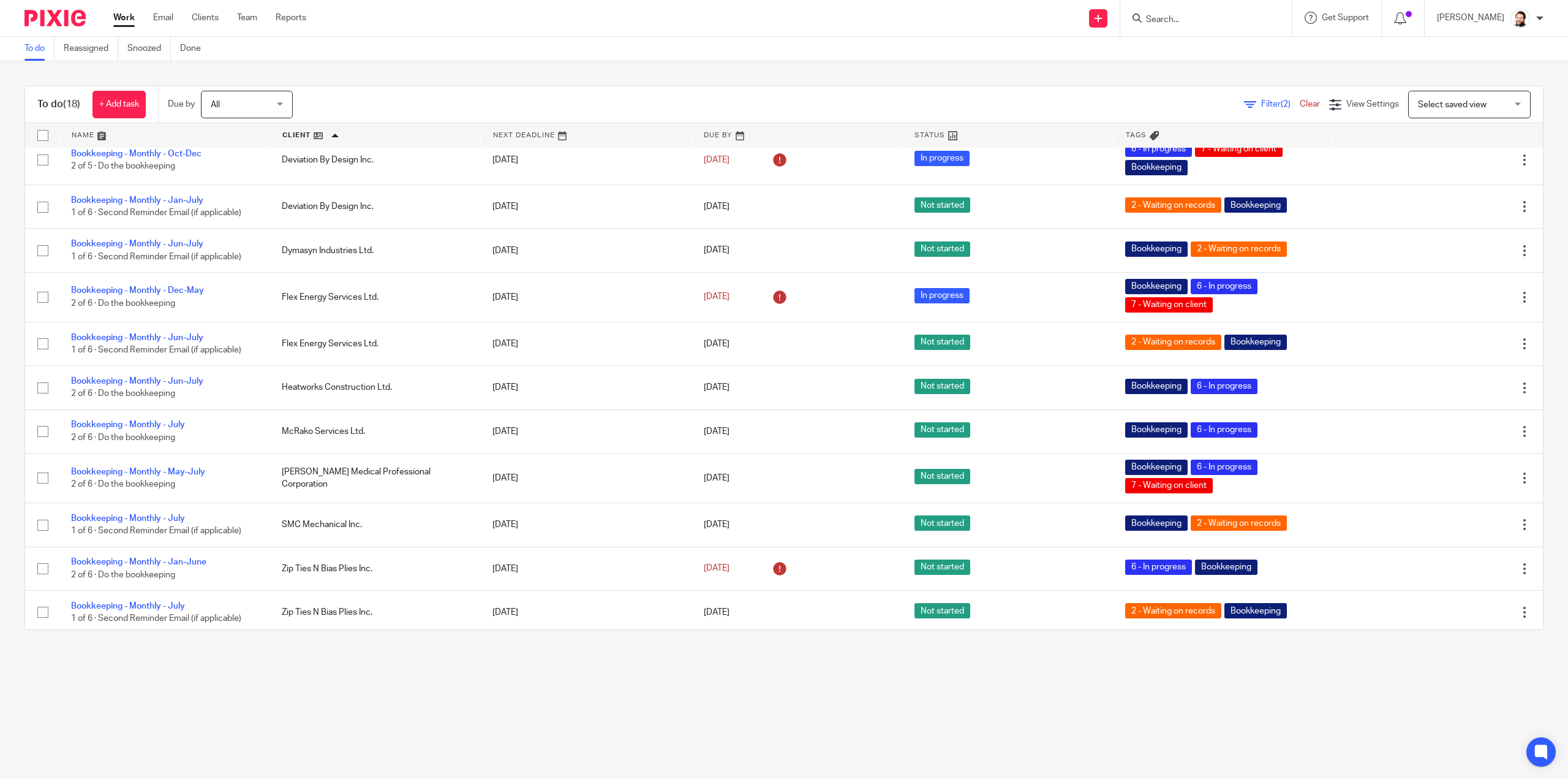
click at [1188, 24] on input "Search" at bounding box center [1200, 20] width 111 height 11
type input "ban"
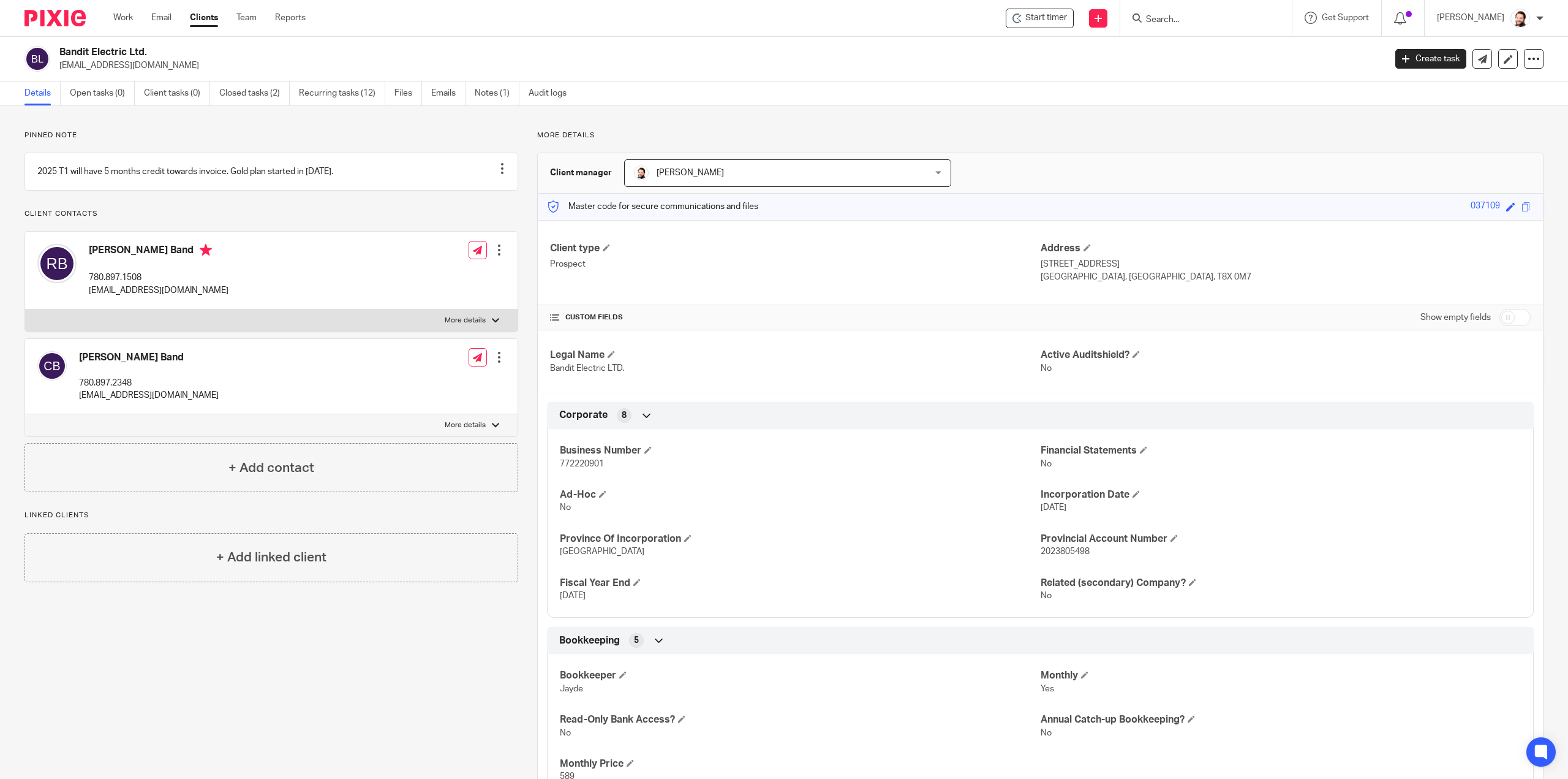
click at [589, 460] on span "772220901" at bounding box center [582, 463] width 44 height 8
copy span "772220901"
click at [1171, 21] on input "Search" at bounding box center [1200, 20] width 111 height 11
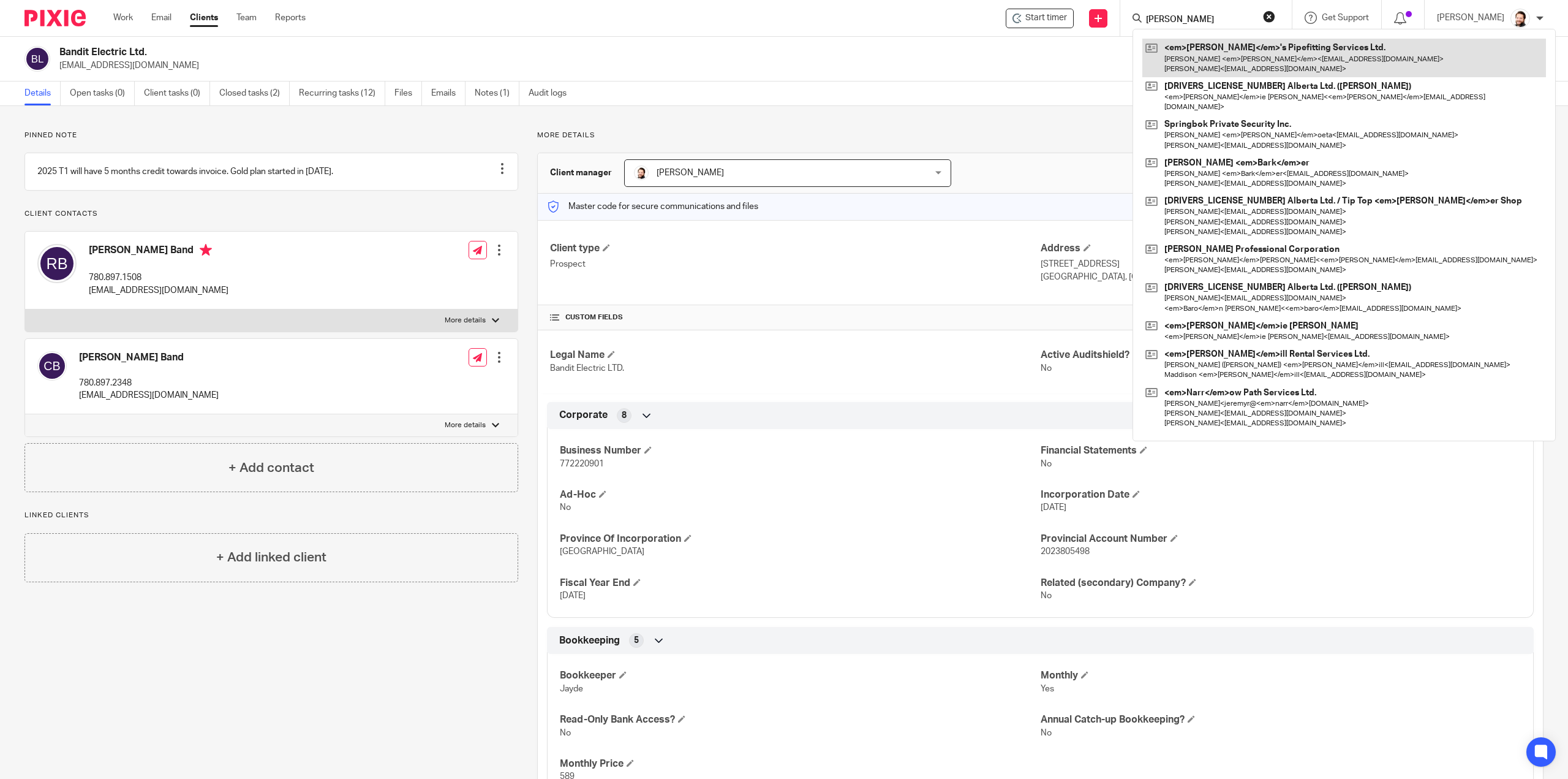
type input "barr"
click at [1213, 55] on link at bounding box center [1344, 57] width 404 height 38
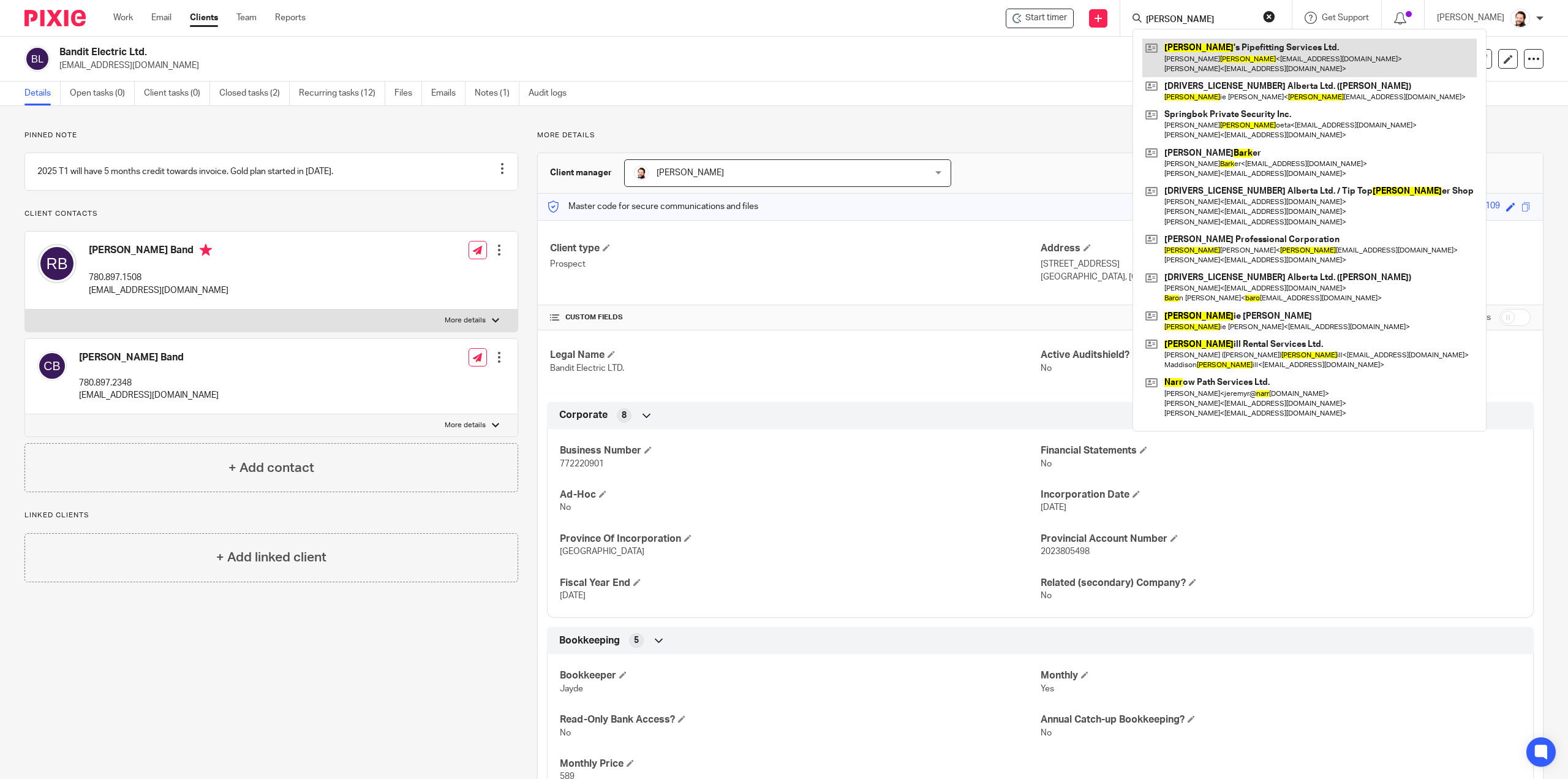
click at [1240, 63] on link at bounding box center [1310, 57] width 334 height 38
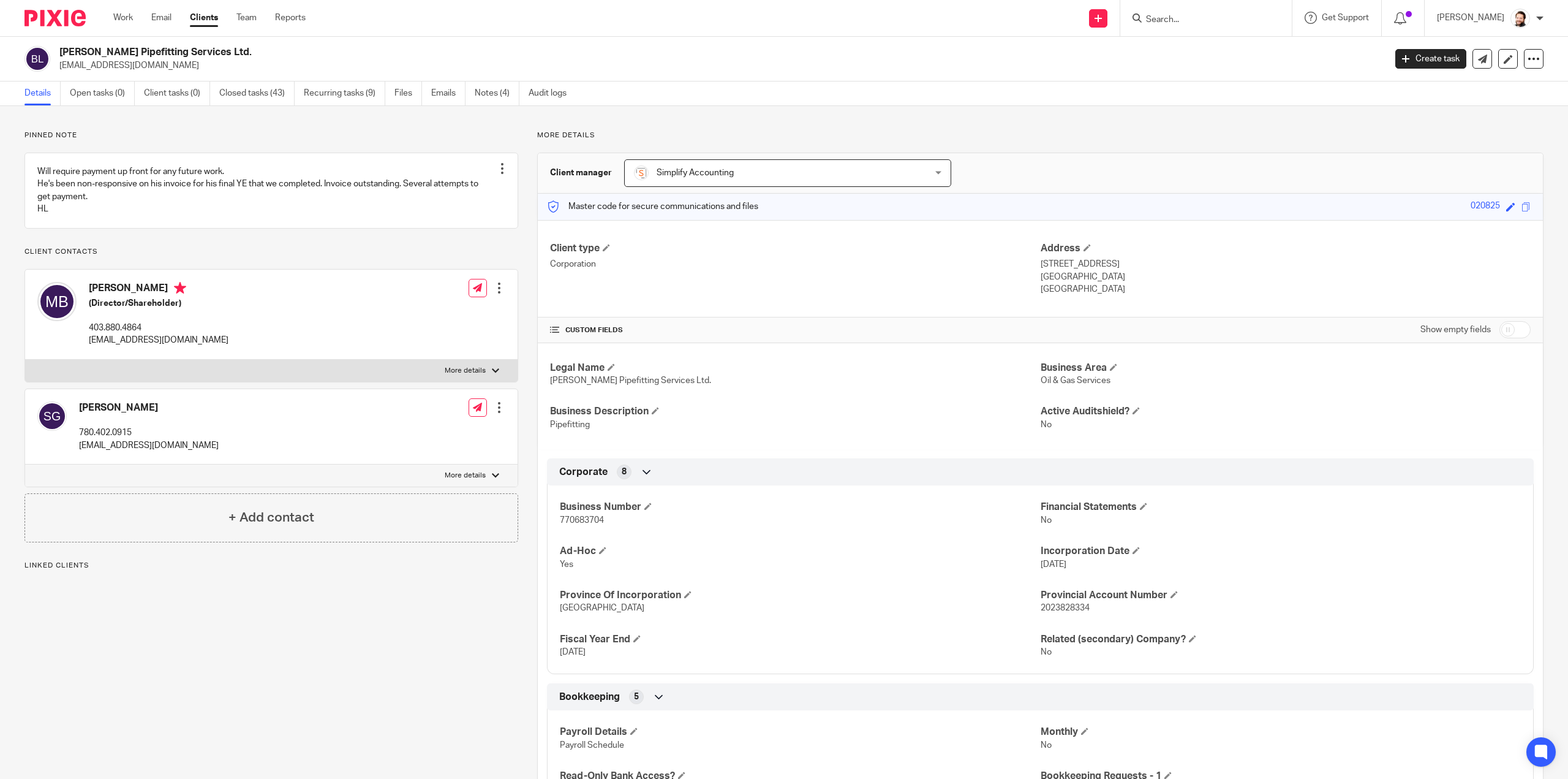
click at [583, 520] on span "770683704" at bounding box center [582, 520] width 44 height 8
copy span "770683704"
